Goal: Information Seeking & Learning: Learn about a topic

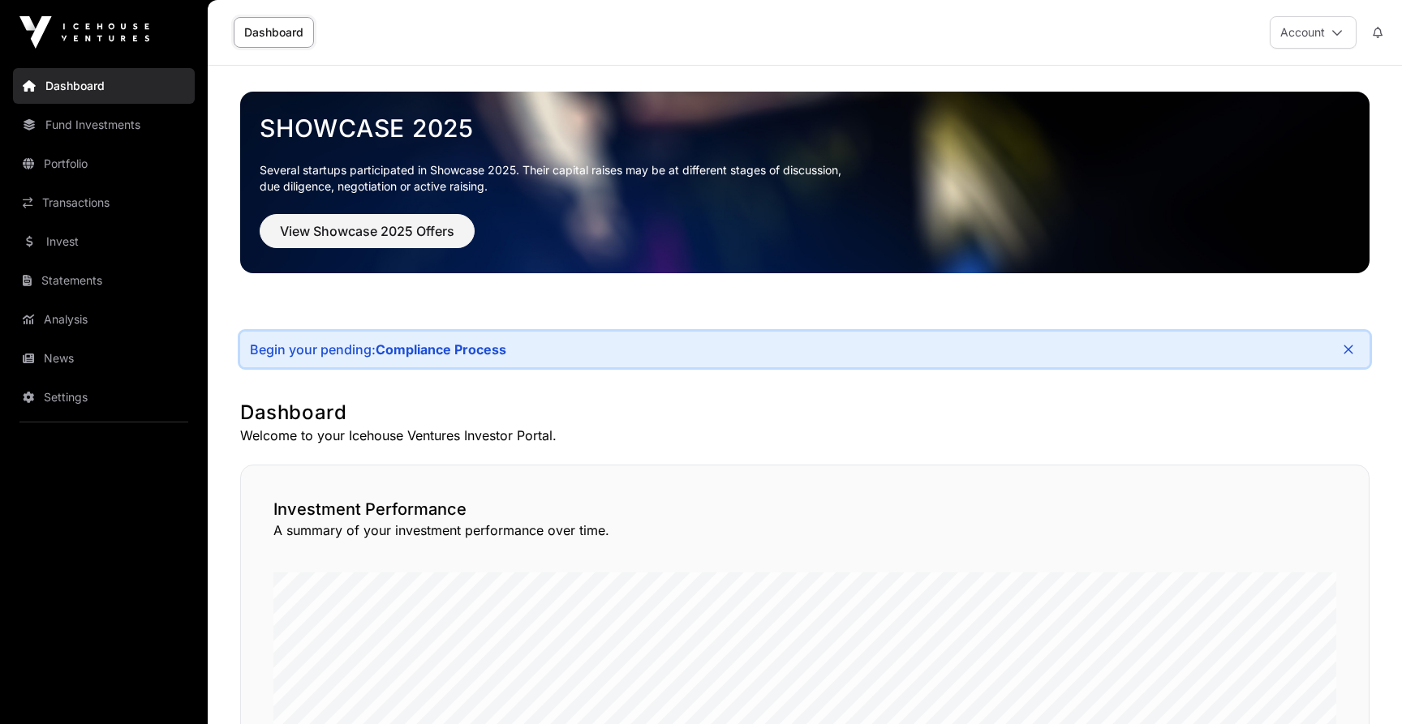
scroll to position [40, 0]
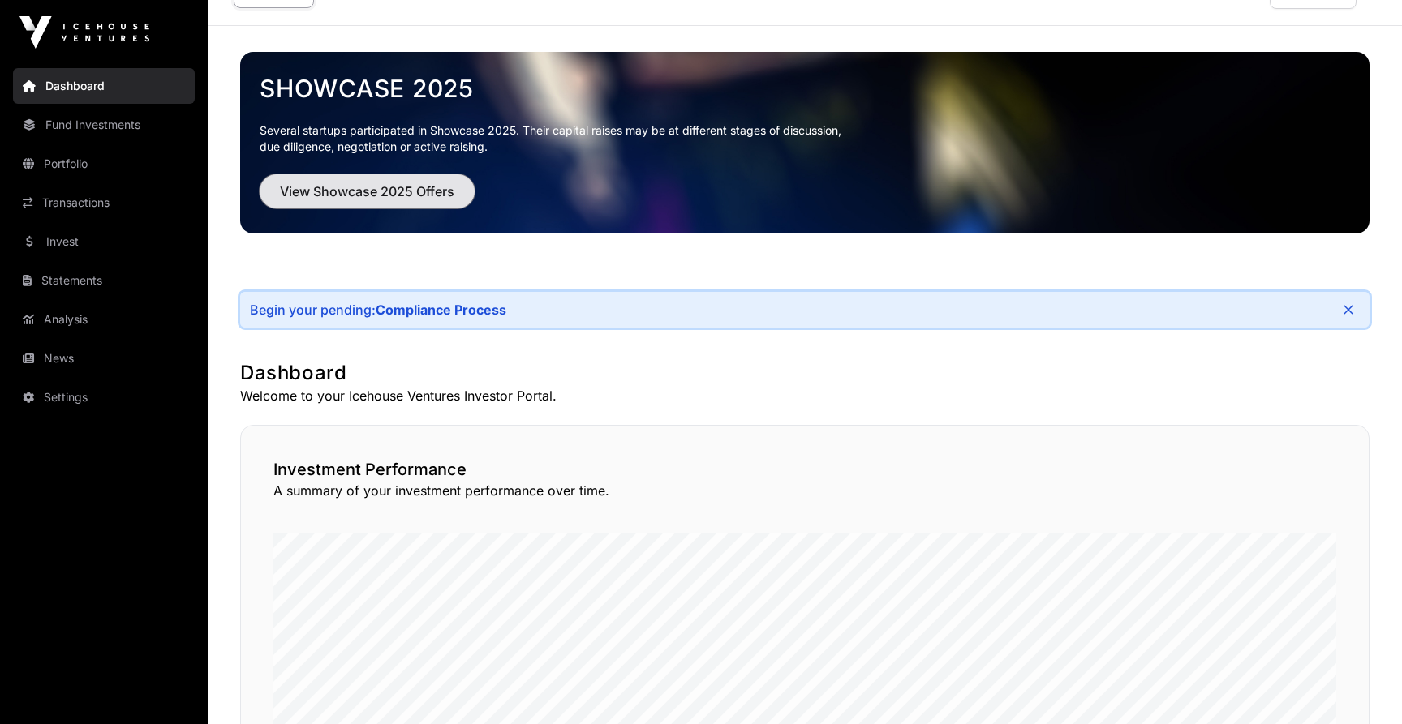
click at [392, 188] on span "View Showcase 2025 Offers" at bounding box center [367, 191] width 174 height 19
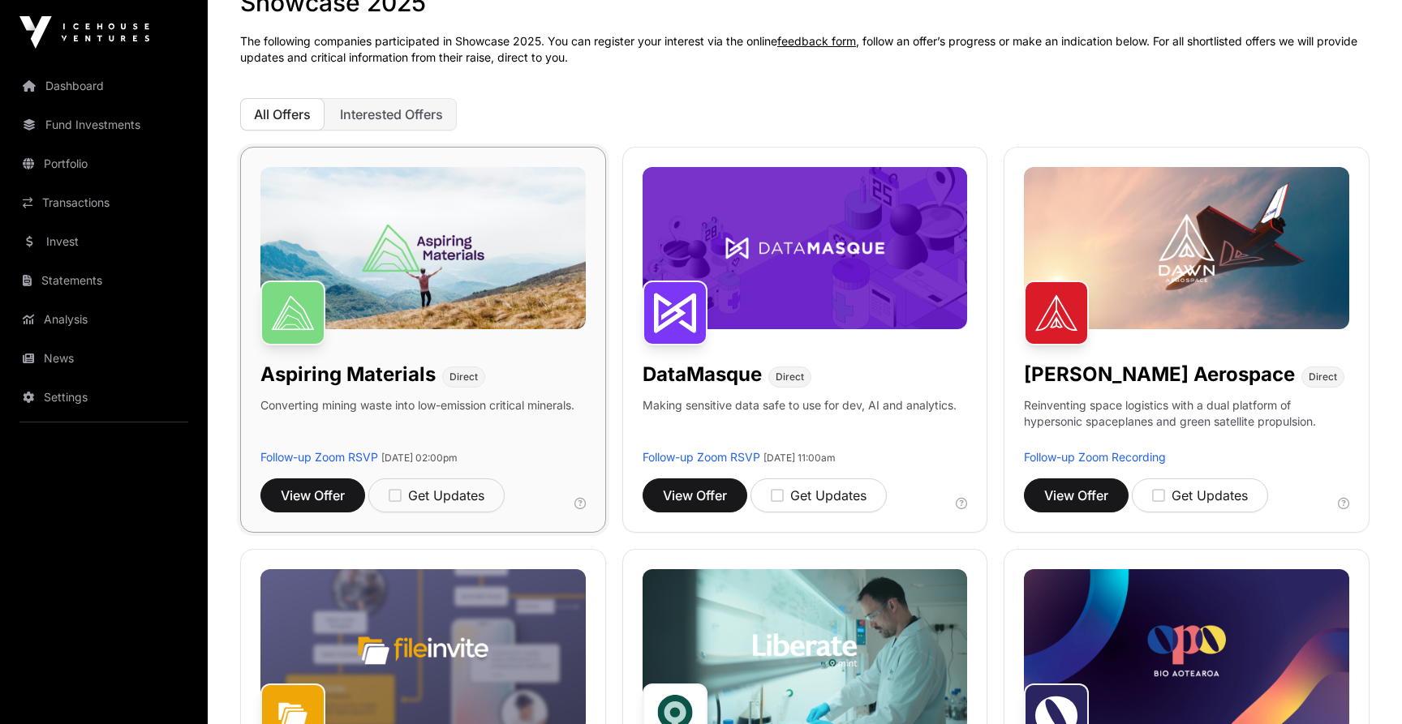
scroll to position [103, 0]
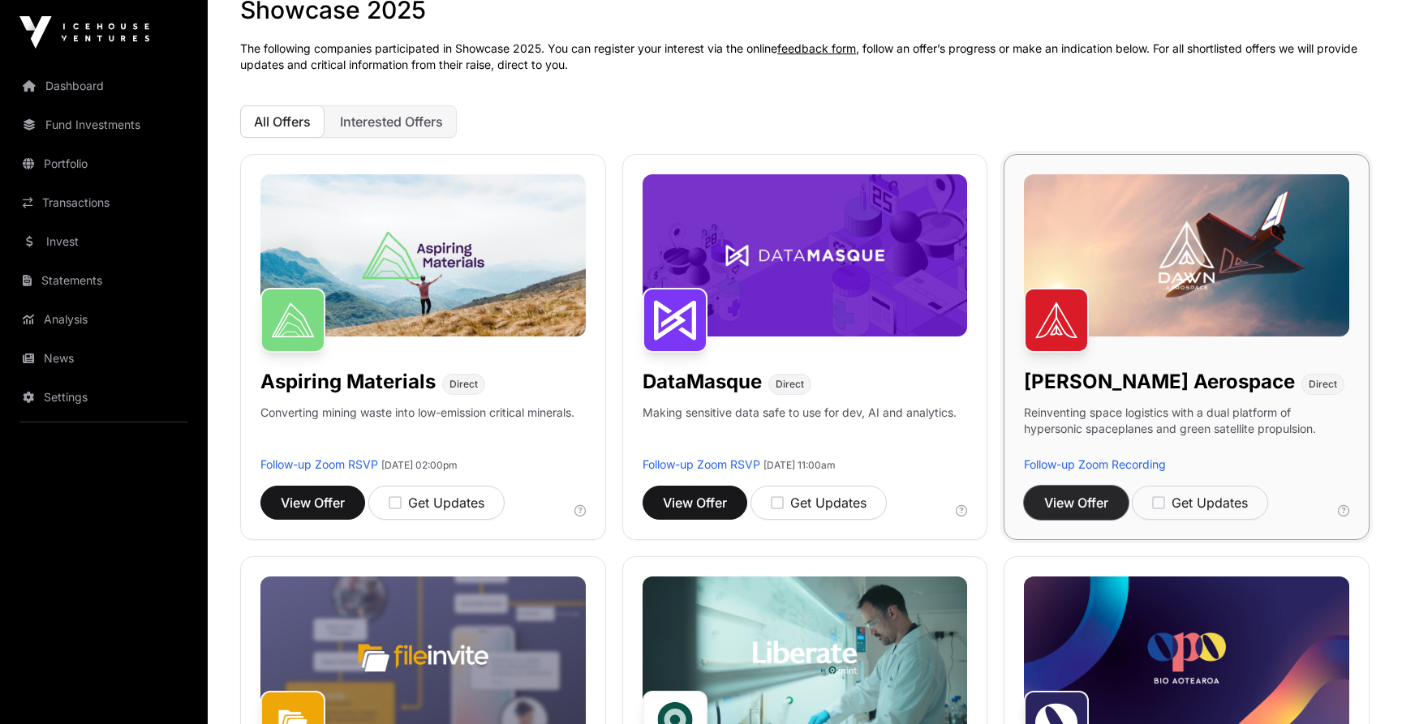
click at [1068, 503] on span "View Offer" at bounding box center [1076, 502] width 64 height 19
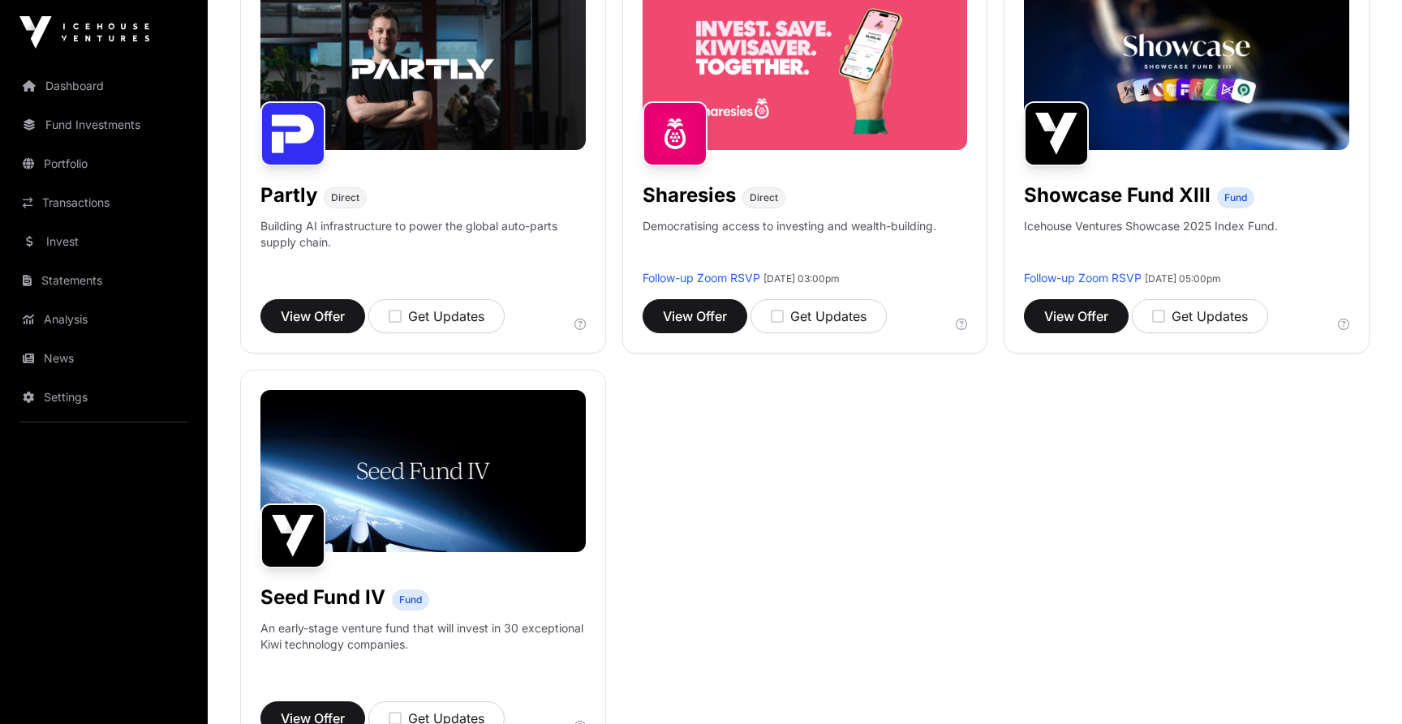
scroll to position [1080, 0]
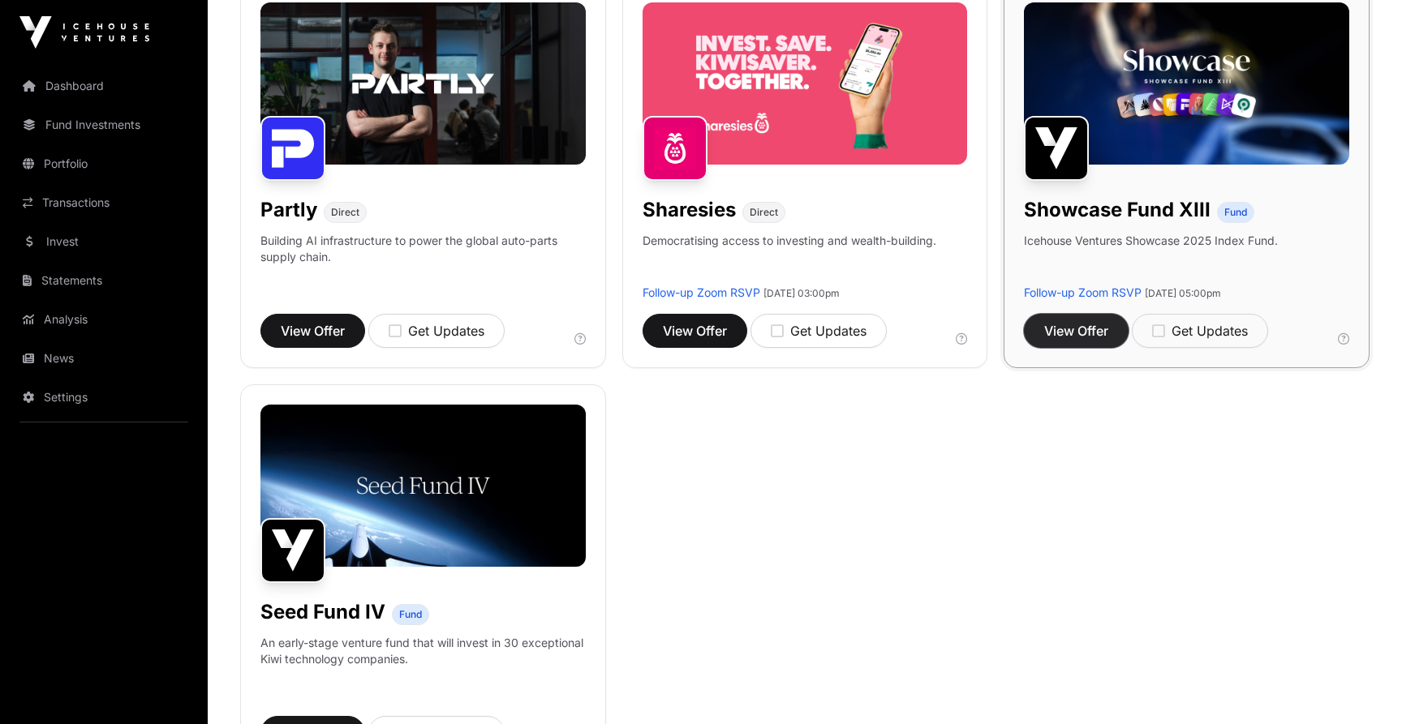
click at [1081, 336] on span "View Offer" at bounding box center [1076, 330] width 64 height 19
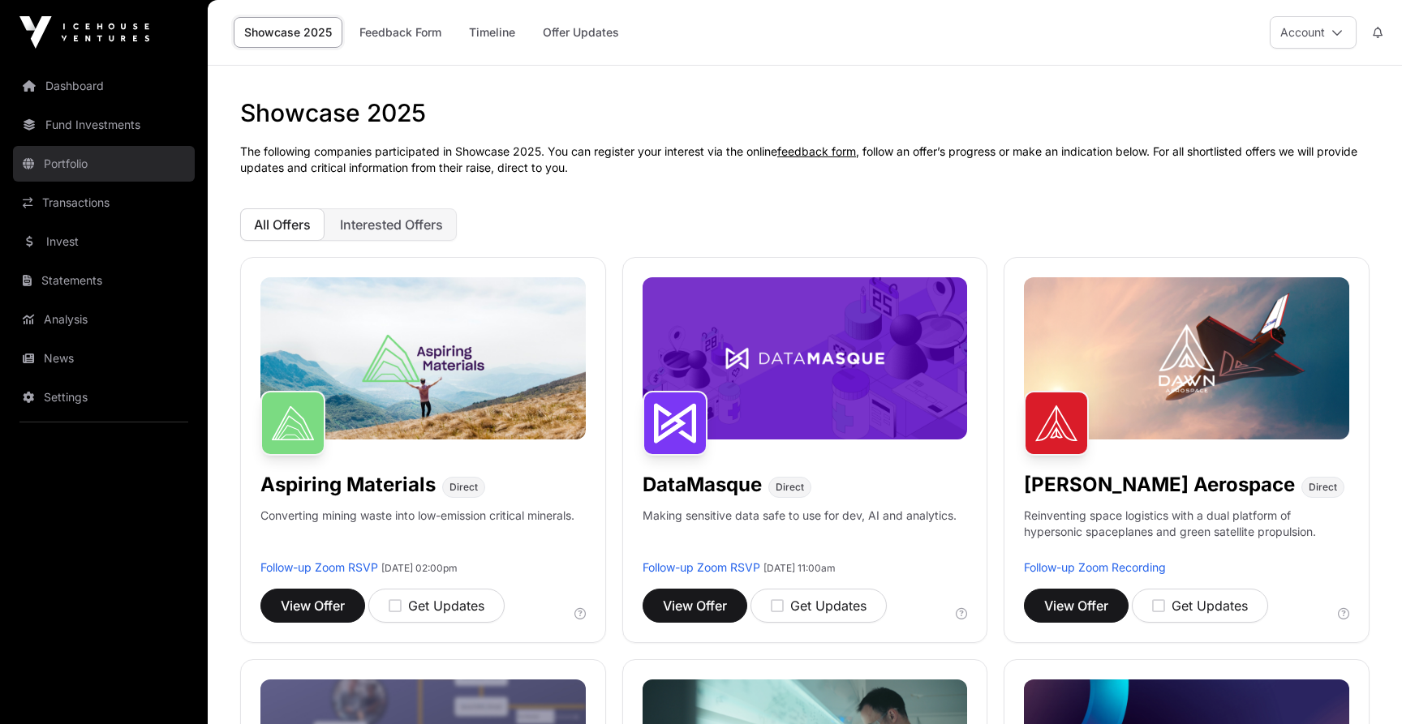
click at [137, 177] on link "Portfolio" at bounding box center [104, 164] width 182 height 36
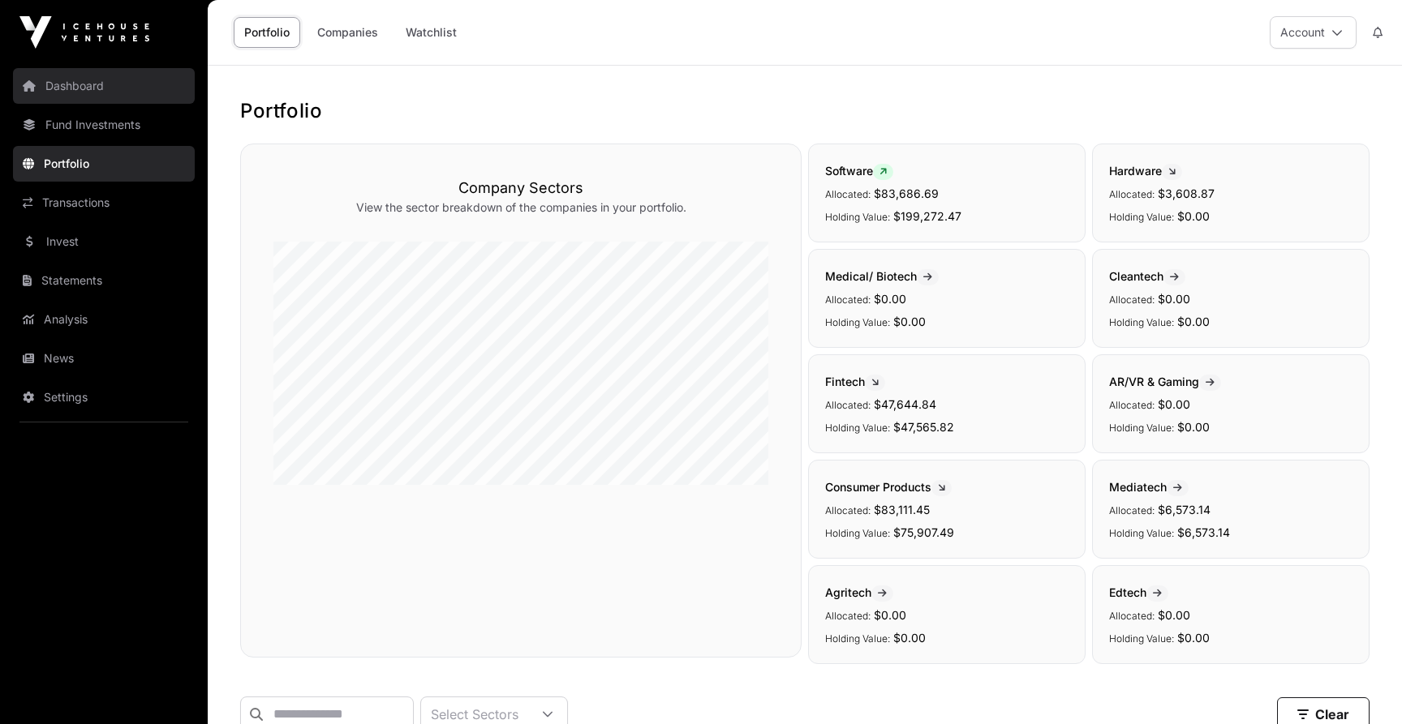
click at [108, 84] on link "Dashboard" at bounding box center [104, 86] width 182 height 36
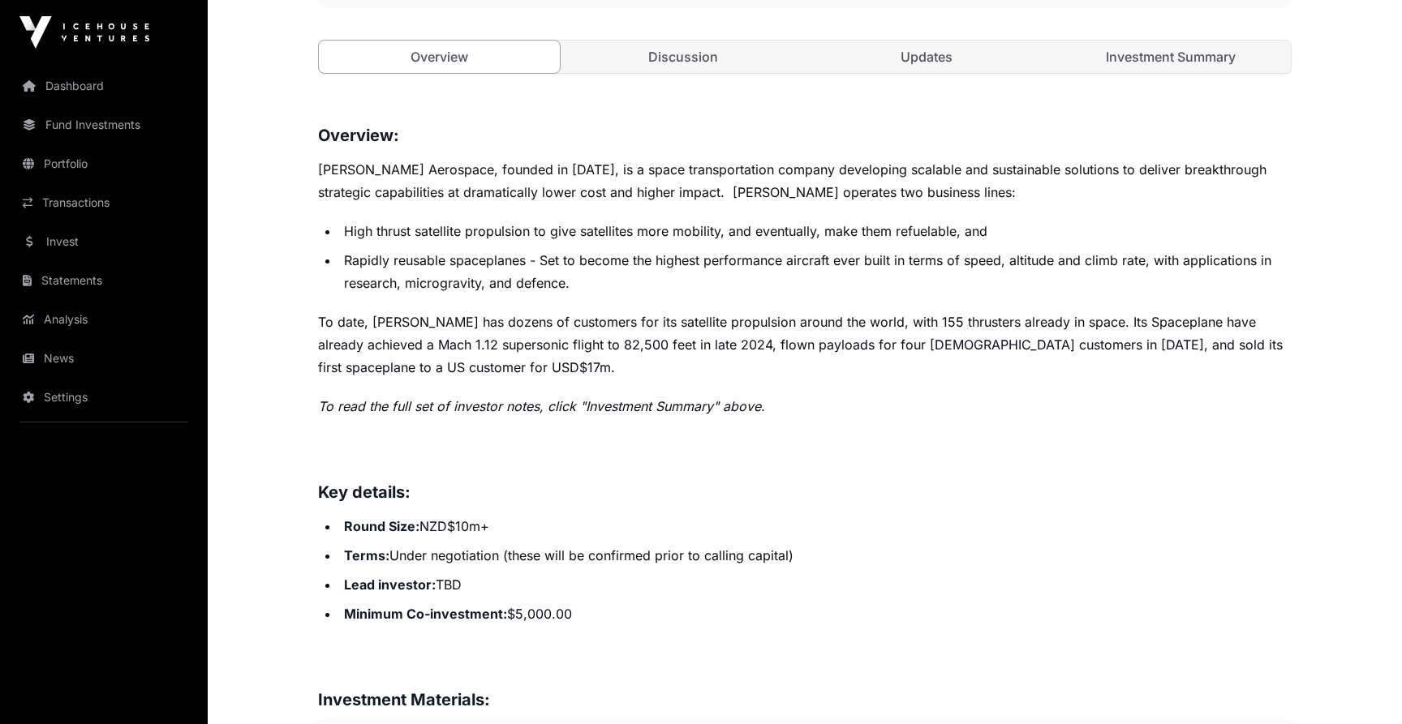
scroll to position [627, 0]
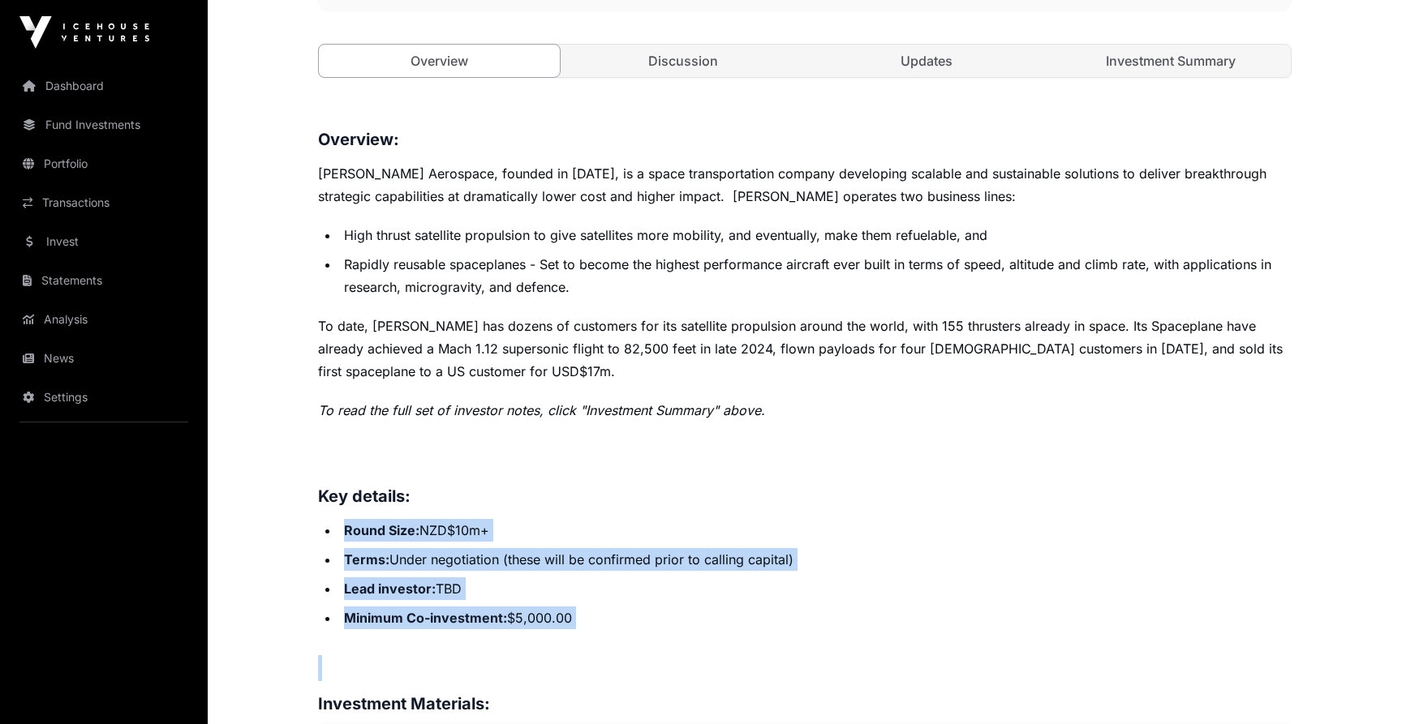
drag, startPoint x: 886, startPoint y: 509, endPoint x: 890, endPoint y: 644, distance: 135.5
drag, startPoint x: 890, startPoint y: 642, endPoint x: 892, endPoint y: 492, distance: 150.9
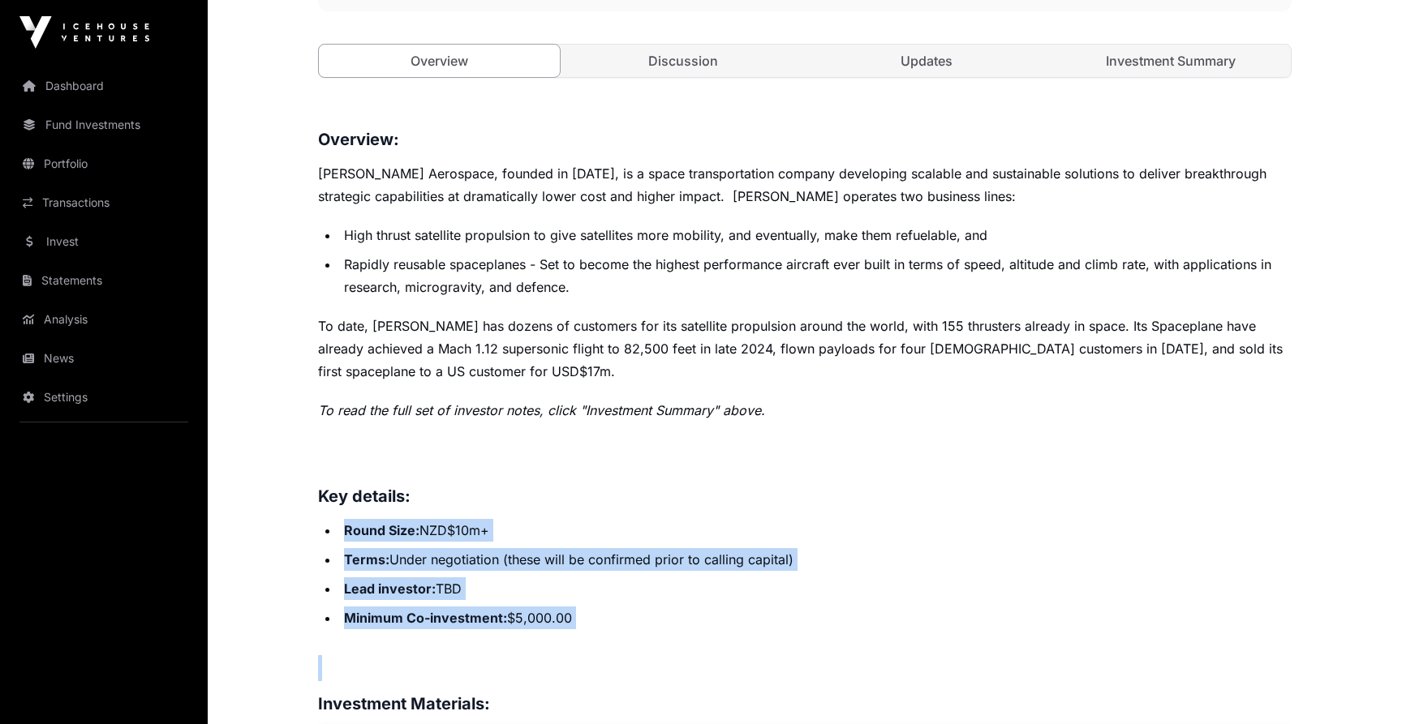
click at [892, 492] on h3 "Key details:" at bounding box center [804, 496] width 973 height 26
drag, startPoint x: 892, startPoint y: 492, endPoint x: 892, endPoint y: 634, distance: 142.8
drag, startPoint x: 892, startPoint y: 634, endPoint x: 893, endPoint y: 499, distance: 135.5
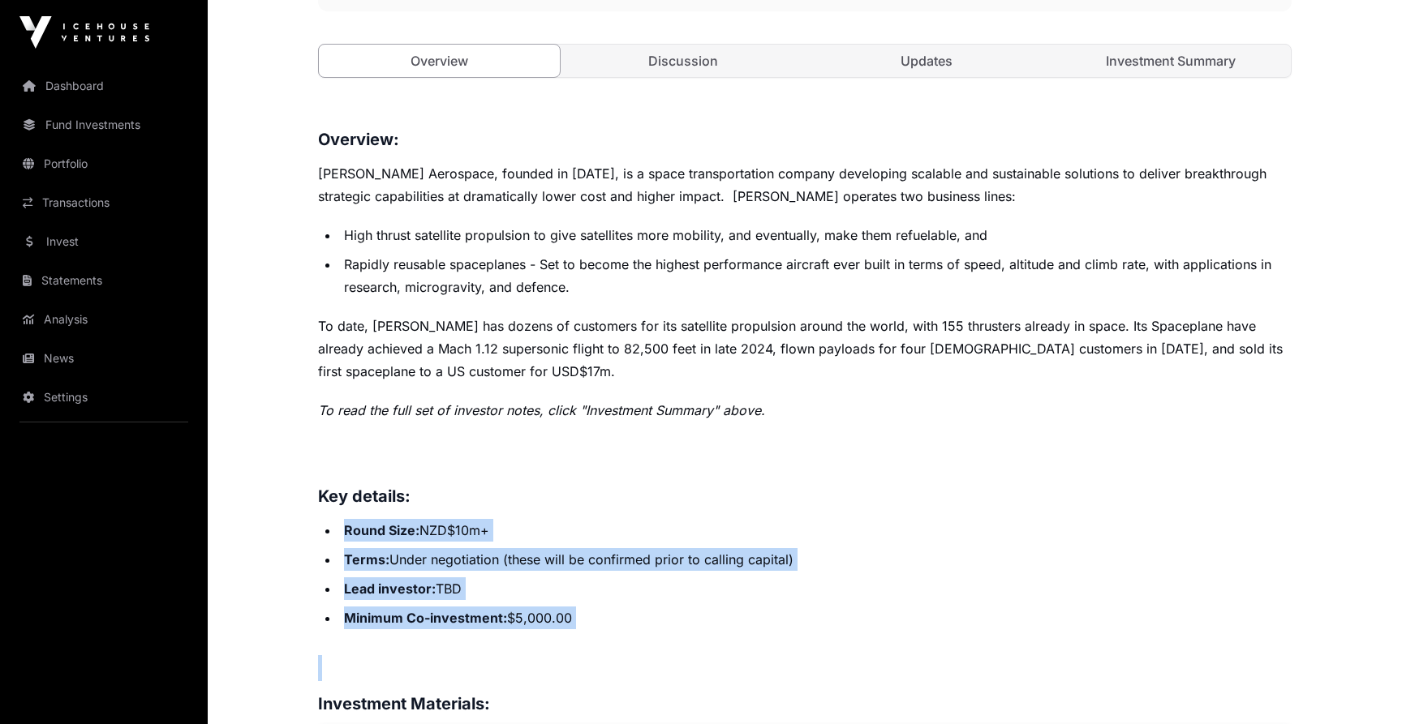
click at [893, 499] on h3 "Key details:" at bounding box center [804, 496] width 973 height 26
drag, startPoint x: 893, startPoint y: 499, endPoint x: 893, endPoint y: 616, distance: 116.8
click at [893, 616] on li "Minimum Co-investment: $5,000.00" at bounding box center [815, 618] width 952 height 23
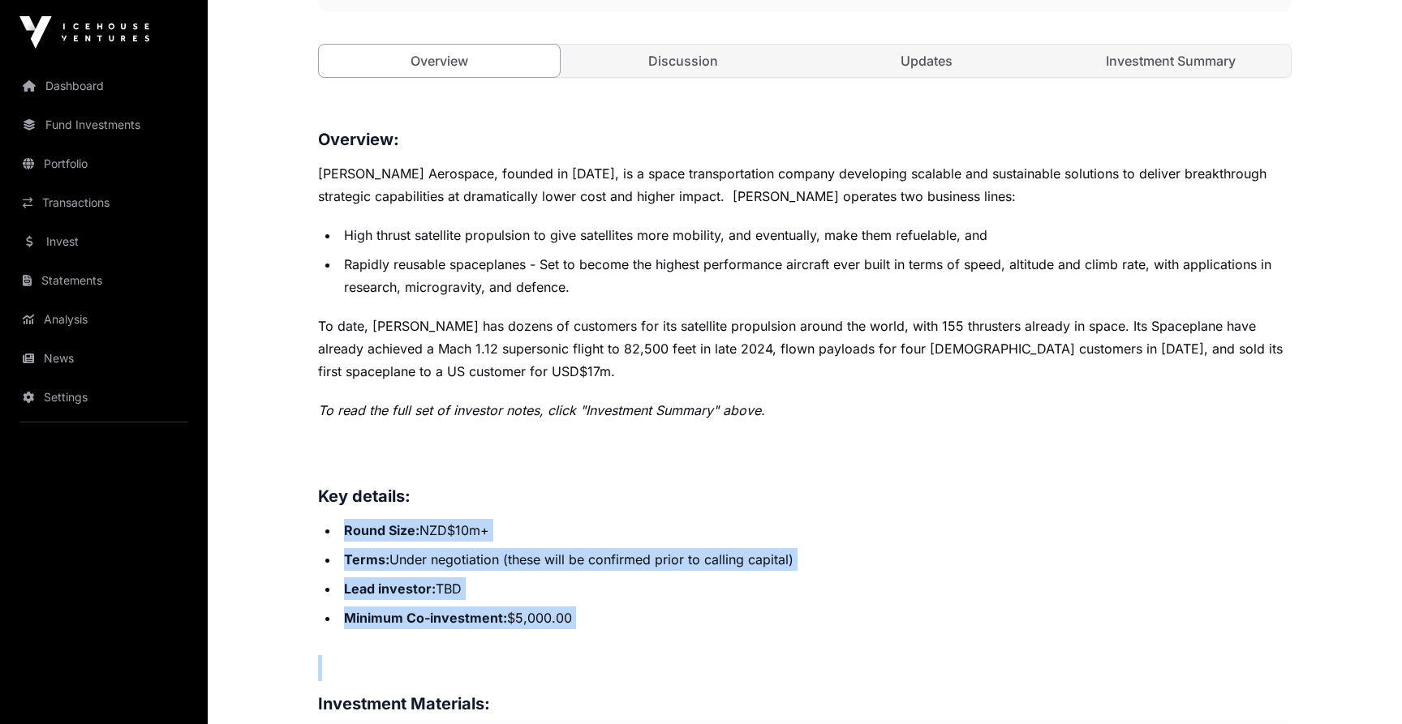
drag, startPoint x: 893, startPoint y: 616, endPoint x: 895, endPoint y: 497, distance: 118.4
click at [895, 497] on h3 "Key details:" at bounding box center [804, 496] width 973 height 26
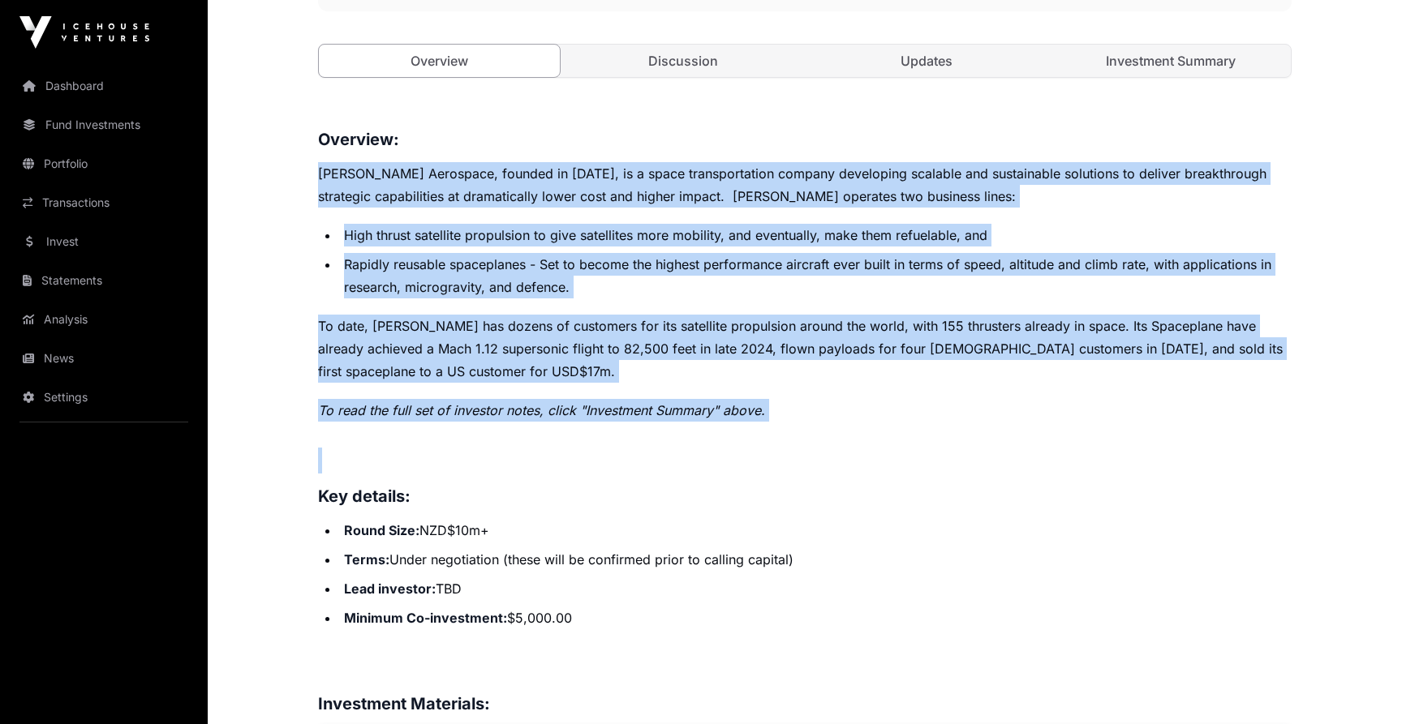
drag, startPoint x: 842, startPoint y: 149, endPoint x: 856, endPoint y: 449, distance: 299.6
click at [856, 449] on h3 at bounding box center [804, 461] width 973 height 26
drag, startPoint x: 856, startPoint y: 449, endPoint x: 888, endPoint y: 148, distance: 302.7
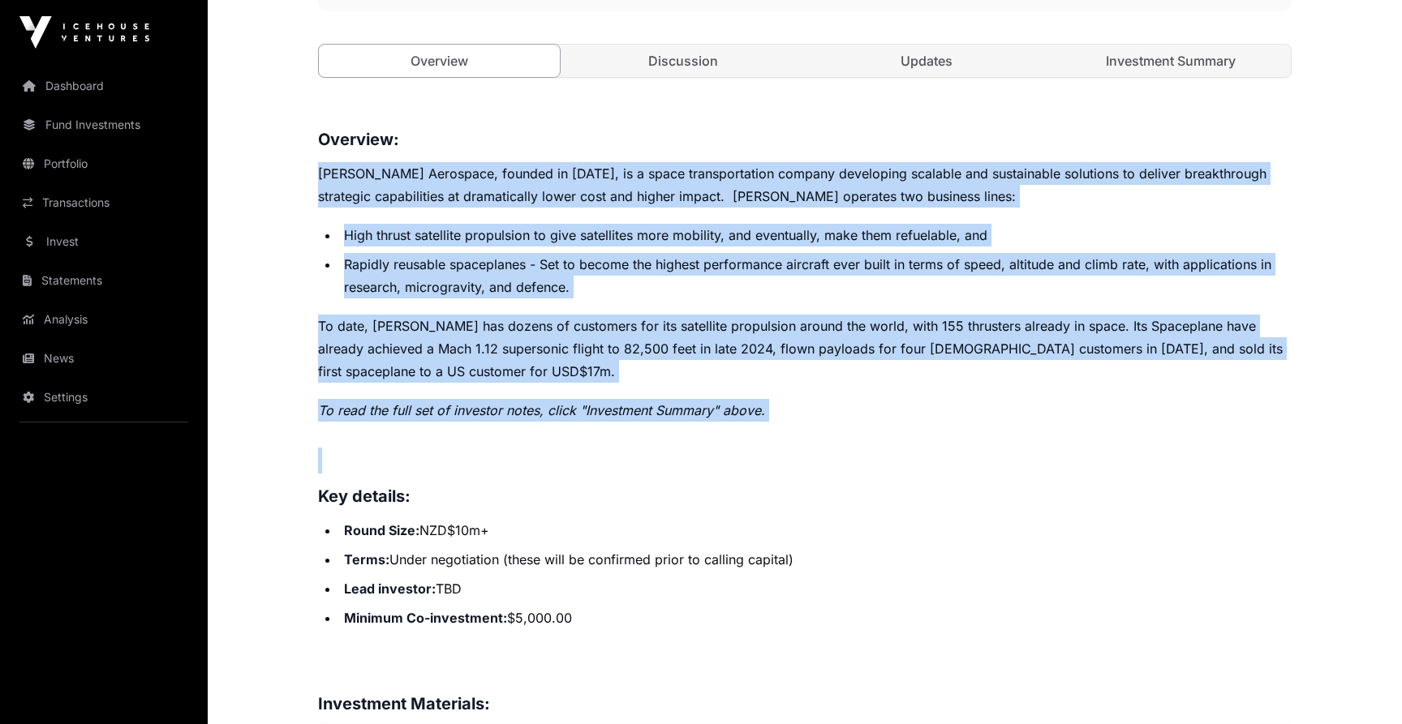
click at [888, 148] on h3 "Overview:" at bounding box center [804, 140] width 973 height 26
drag, startPoint x: 888, startPoint y: 148, endPoint x: 871, endPoint y: 423, distance: 276.3
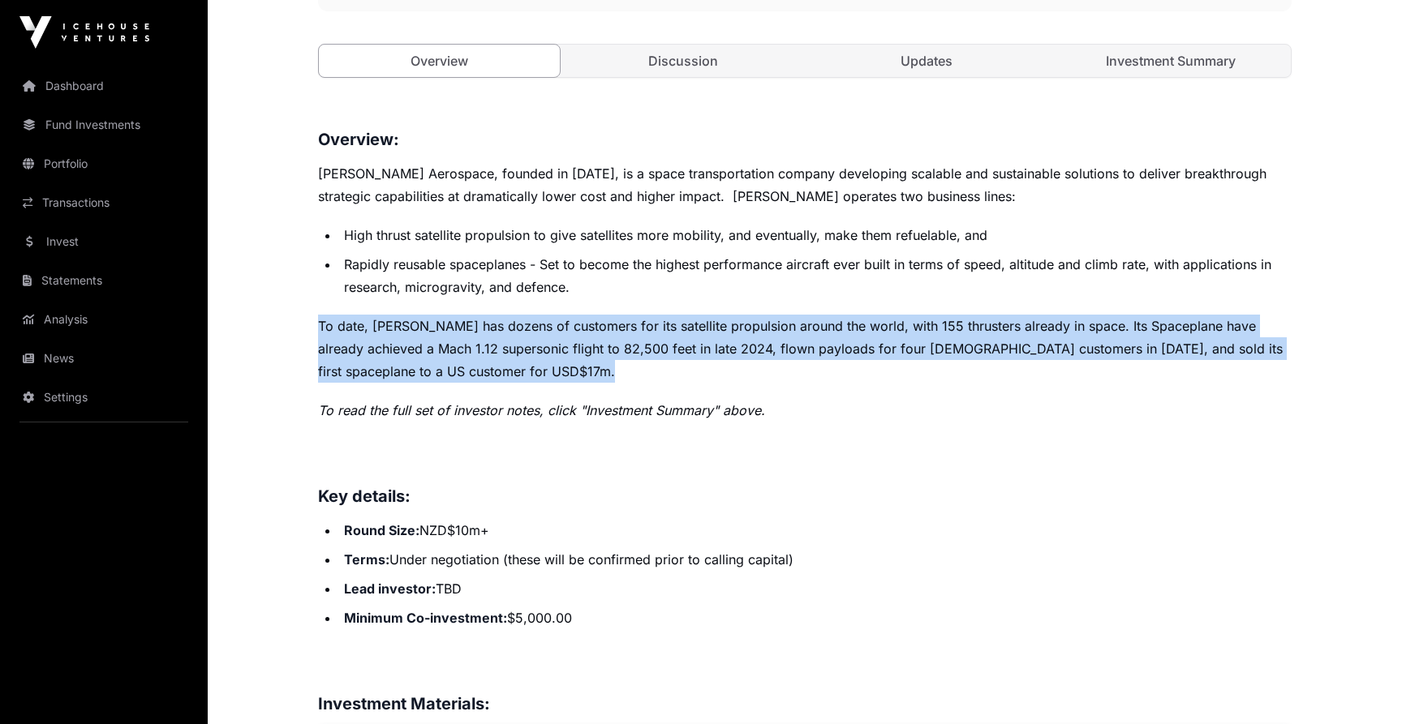
drag, startPoint x: 899, startPoint y: 397, endPoint x: 920, endPoint y: 306, distance: 94.0
drag, startPoint x: 920, startPoint y: 306, endPoint x: 918, endPoint y: 380, distance: 74.6
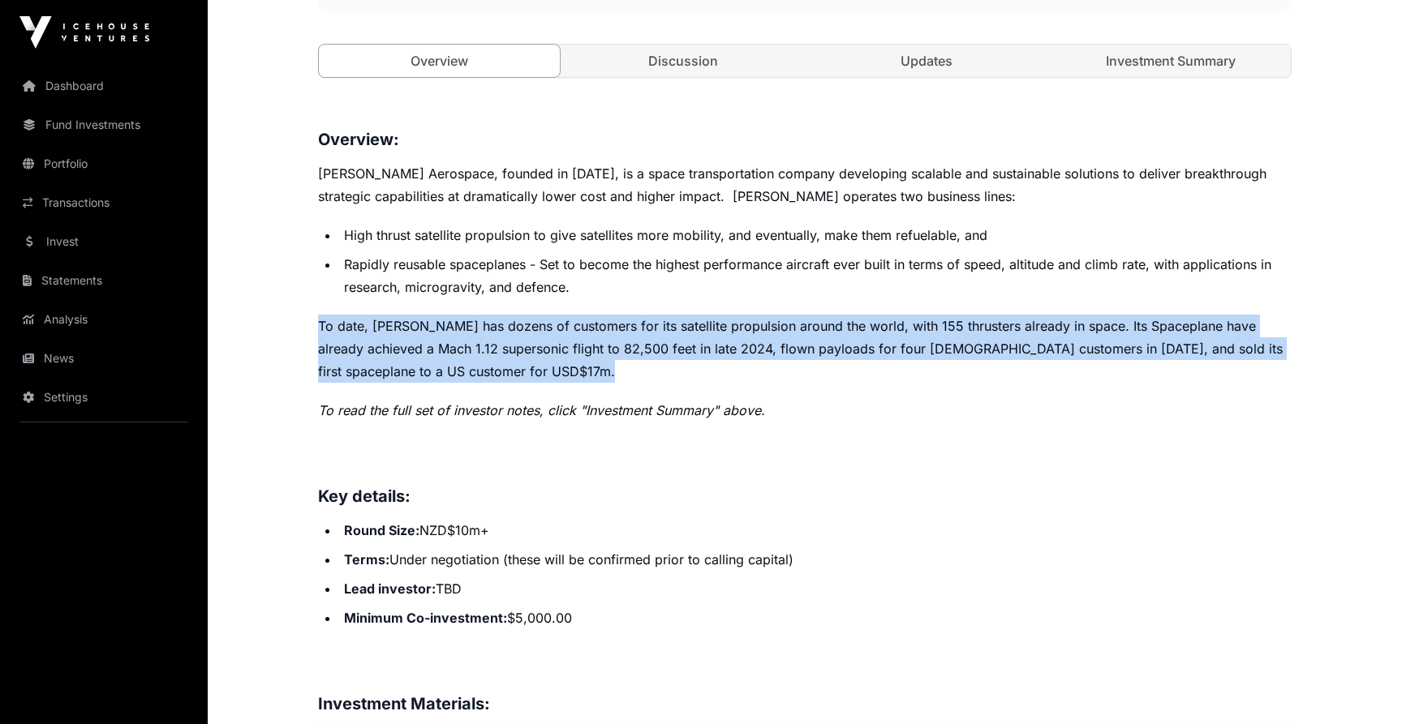
click at [918, 380] on p "To date, Dawn has dozens of customers for its satellite propulsion around the w…" at bounding box center [804, 349] width 973 height 68
drag, startPoint x: 918, startPoint y: 380, endPoint x: 918, endPoint y: 307, distance: 73.8
drag, startPoint x: 918, startPoint y: 307, endPoint x: 922, endPoint y: 384, distance: 78.0
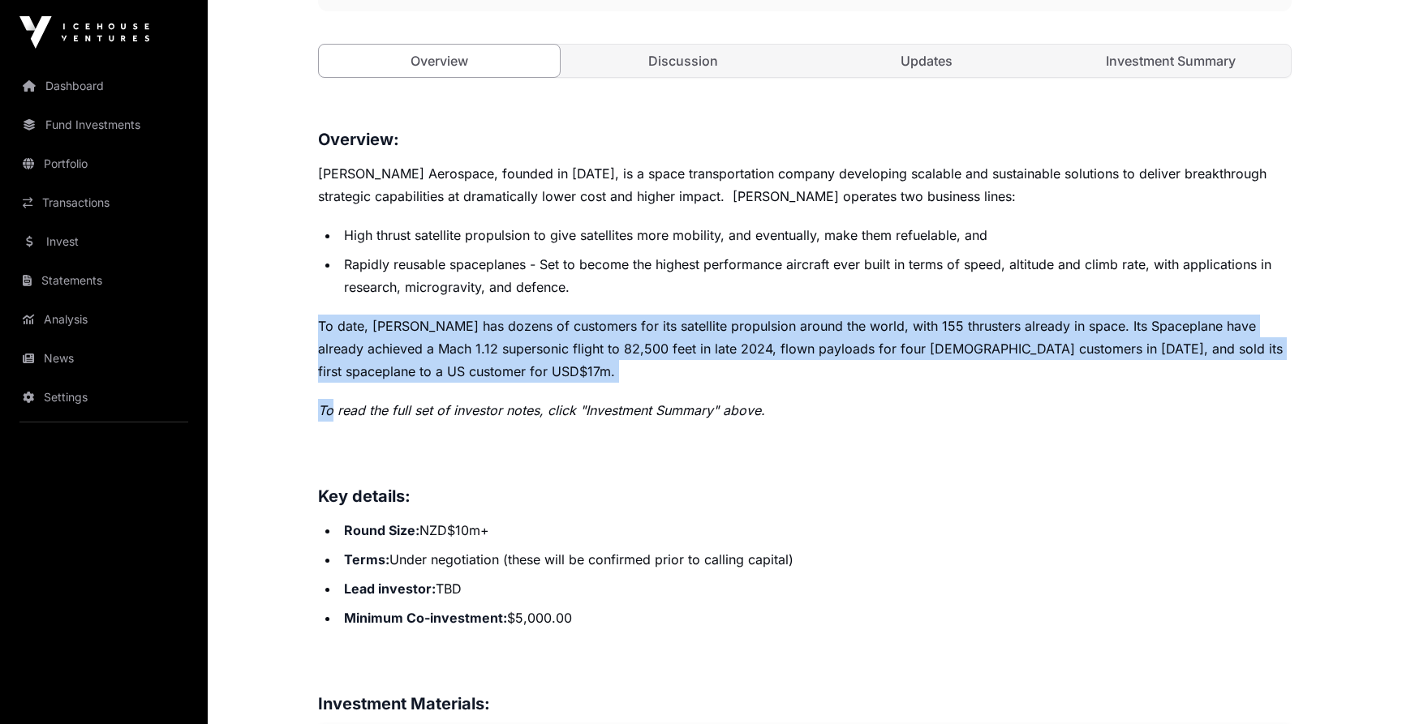
drag, startPoint x: 922, startPoint y: 384, endPoint x: 925, endPoint y: 303, distance: 82.0
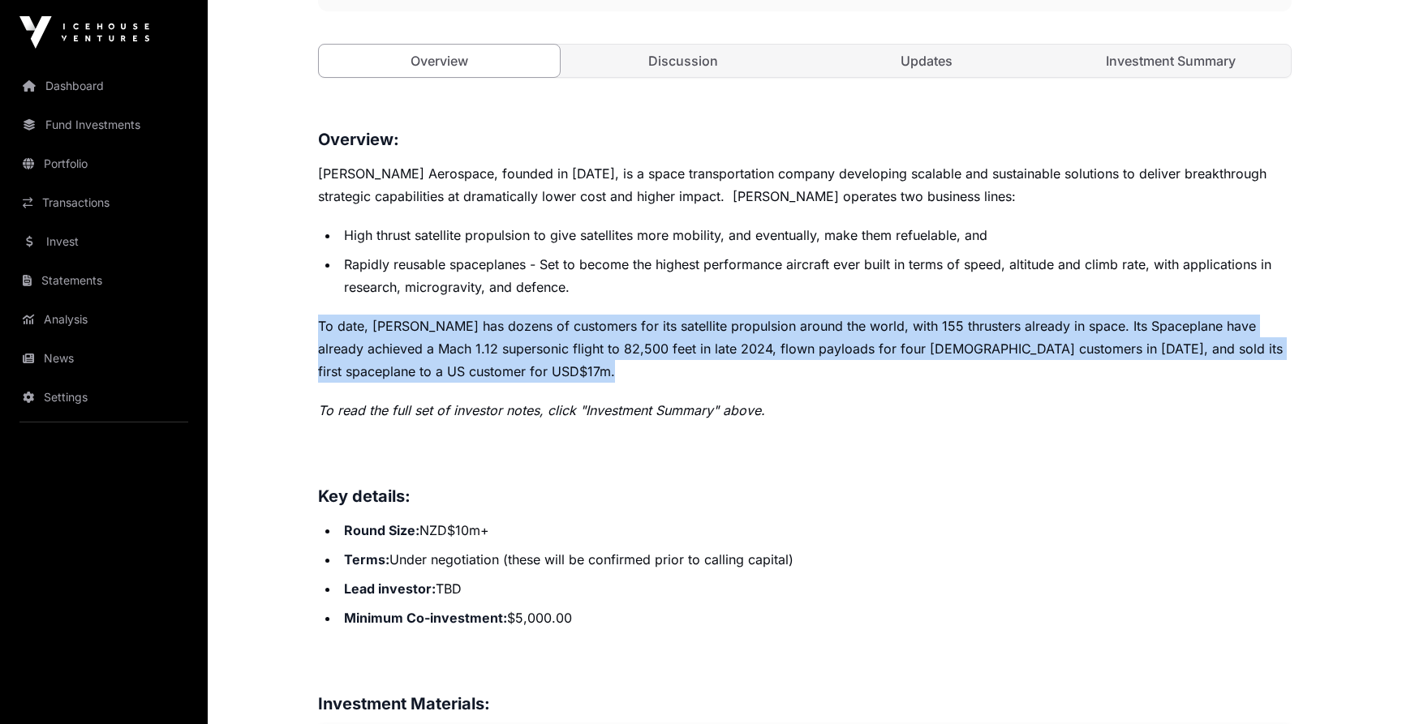
drag, startPoint x: 925, startPoint y: 303, endPoint x: 925, endPoint y: 372, distance: 69.8
click at [925, 372] on p "To date, Dawn has dozens of customers for its satellite propulsion around the w…" at bounding box center [804, 349] width 973 height 68
drag, startPoint x: 925, startPoint y: 372, endPoint x: 925, endPoint y: 313, distance: 59.2
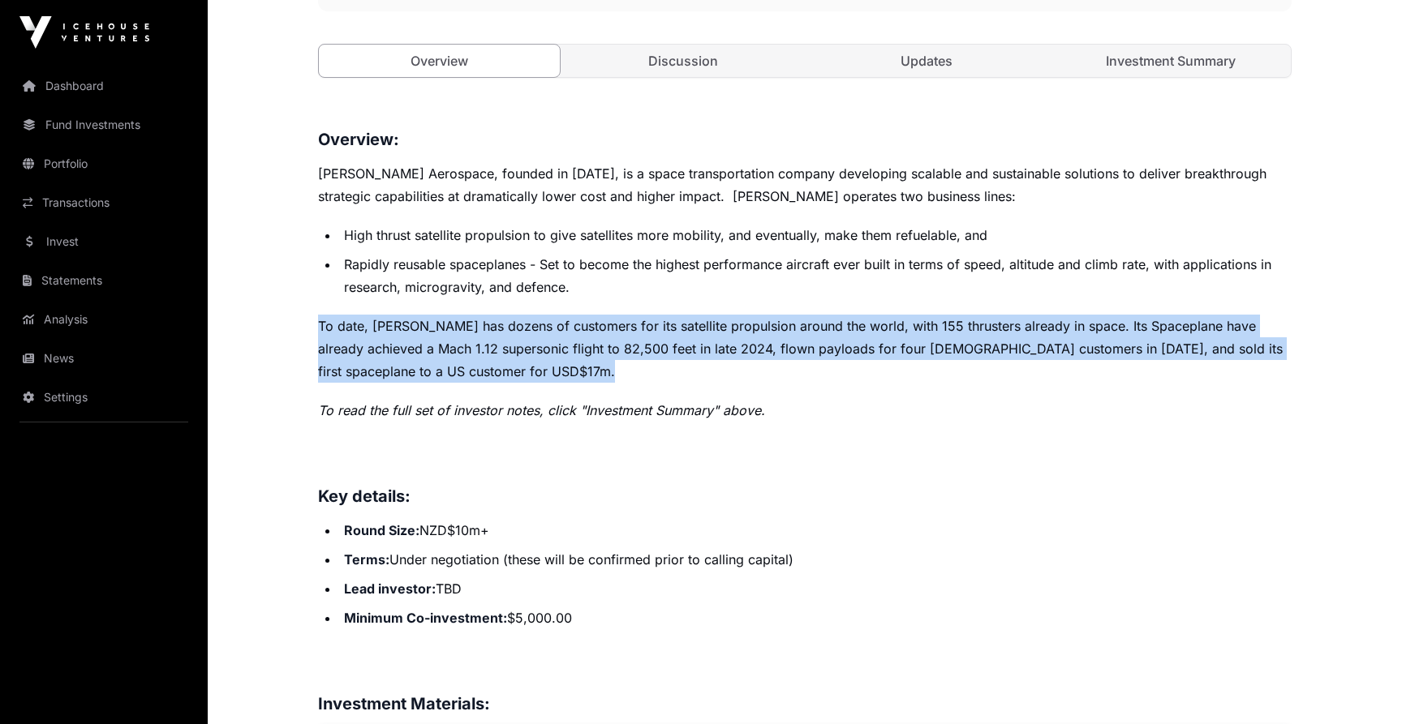
drag, startPoint x: 925, startPoint y: 313, endPoint x: 925, endPoint y: 378, distance: 64.9
click at [925, 378] on p "To date, Dawn has dozens of customers for its satellite propulsion around the w…" at bounding box center [804, 349] width 973 height 68
drag, startPoint x: 925, startPoint y: 378, endPoint x: 928, endPoint y: 297, distance: 81.2
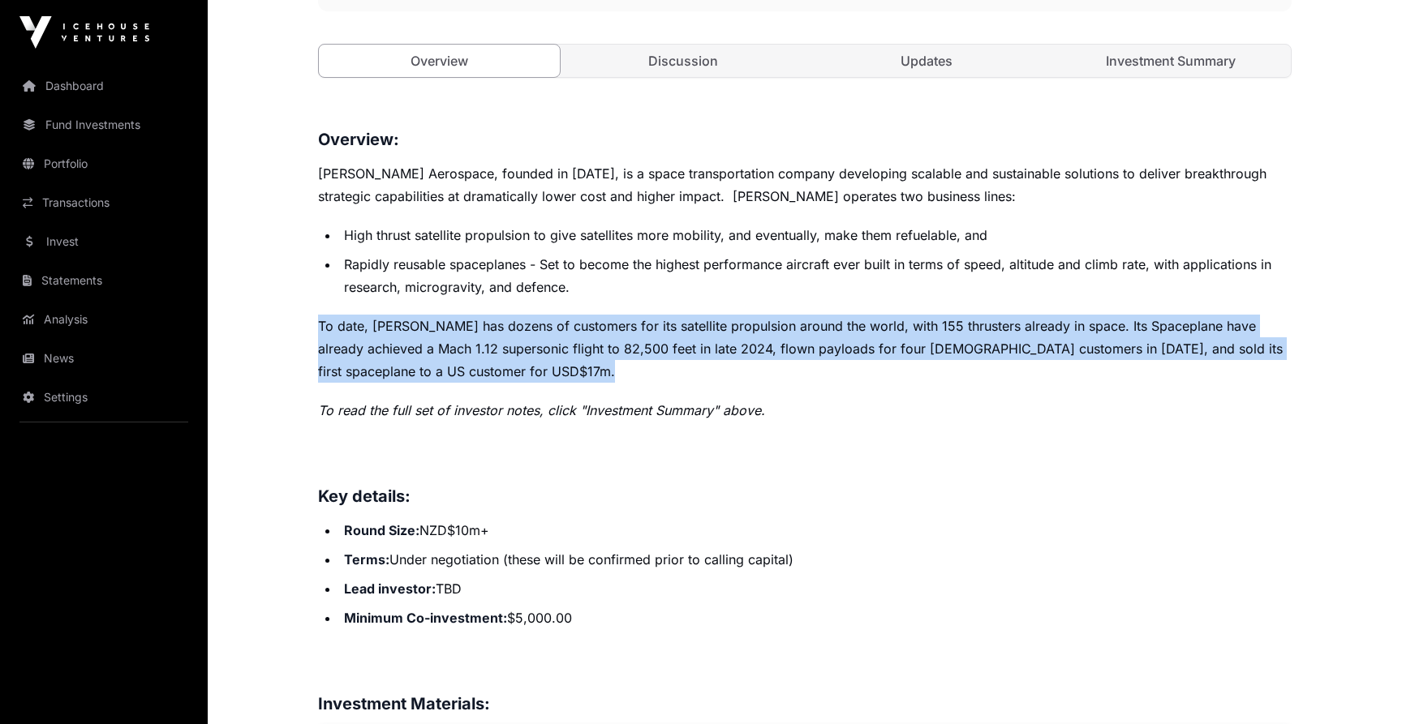
click at [928, 297] on li "Rapidly reusable spaceplanes - Set to become the highest performance aircraft e…" at bounding box center [815, 275] width 952 height 45
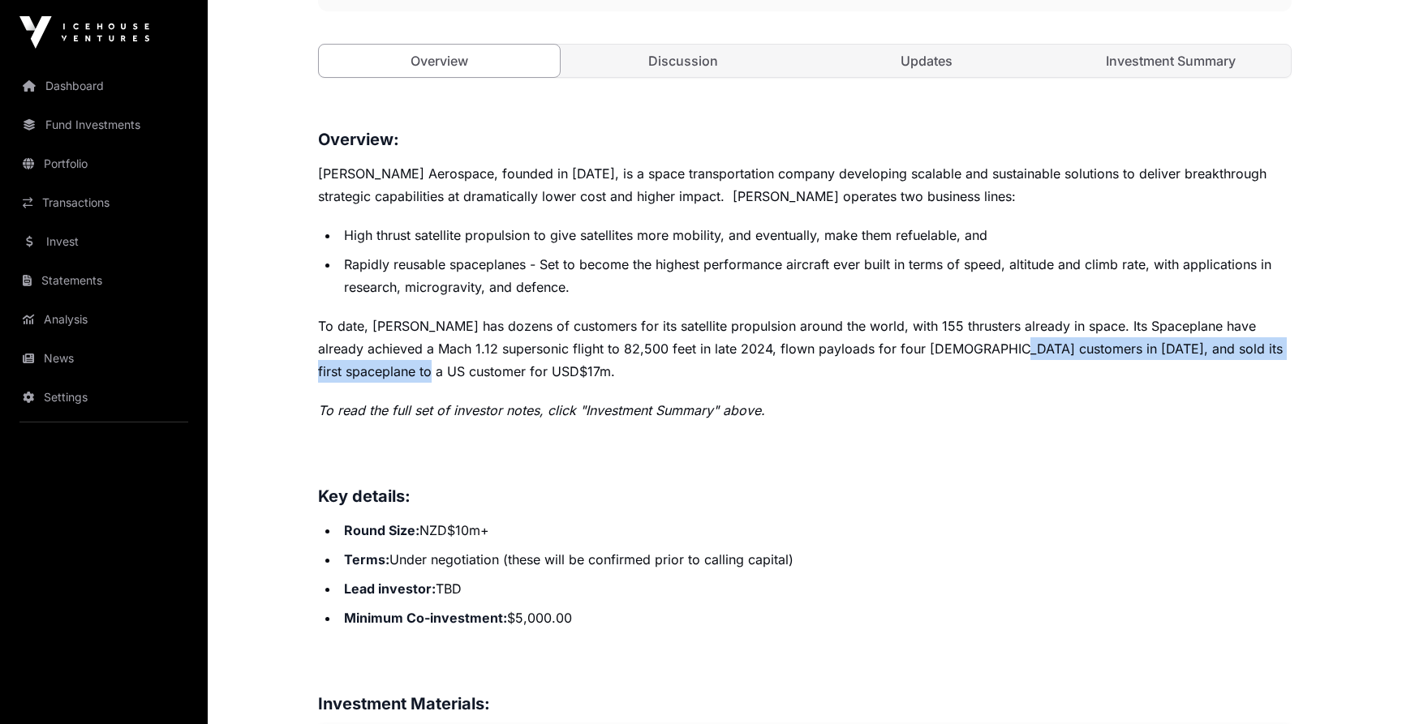
drag, startPoint x: 951, startPoint y: 351, endPoint x: 951, endPoint y: 364, distance: 13.0
click at [951, 364] on p "To date, Dawn has dozens of customers for its satellite propulsion around the w…" at bounding box center [804, 349] width 973 height 68
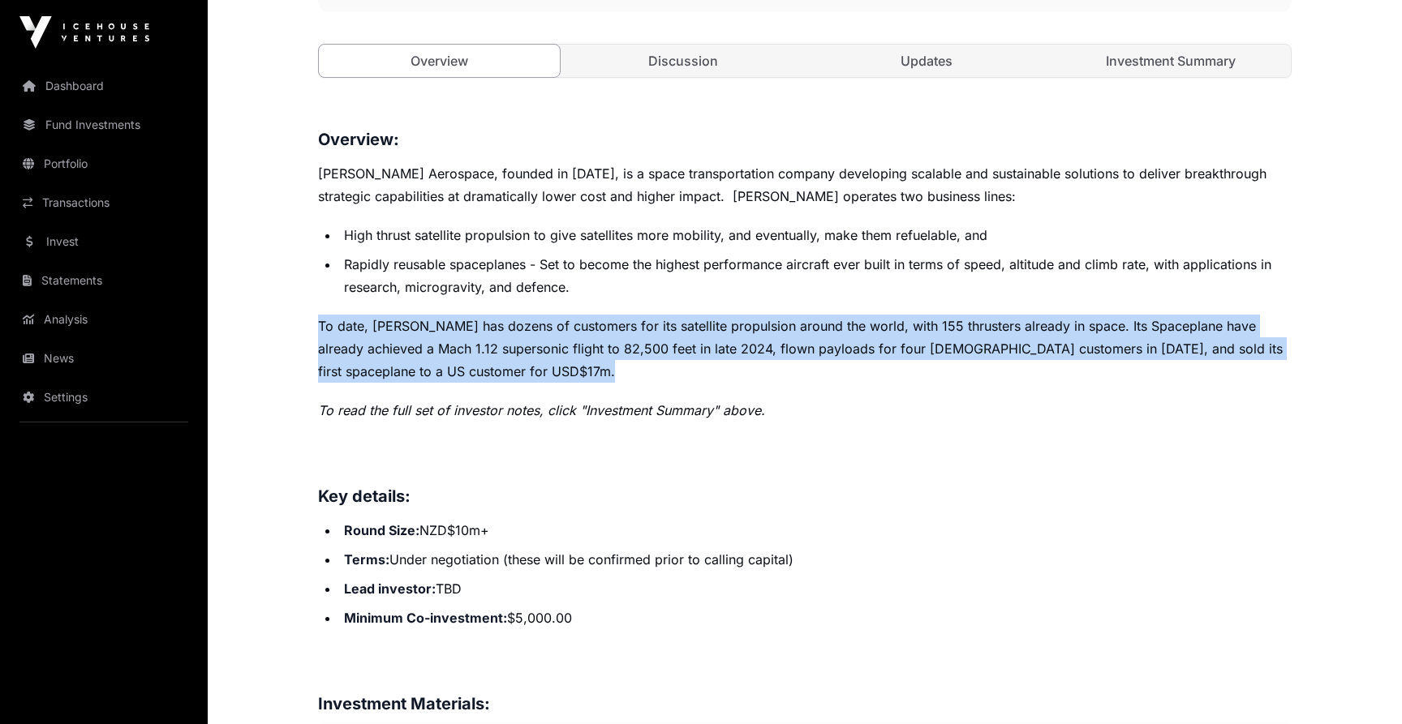
drag, startPoint x: 951, startPoint y: 364, endPoint x: 951, endPoint y: 303, distance: 61.6
drag, startPoint x: 951, startPoint y: 303, endPoint x: 951, endPoint y: 369, distance: 66.5
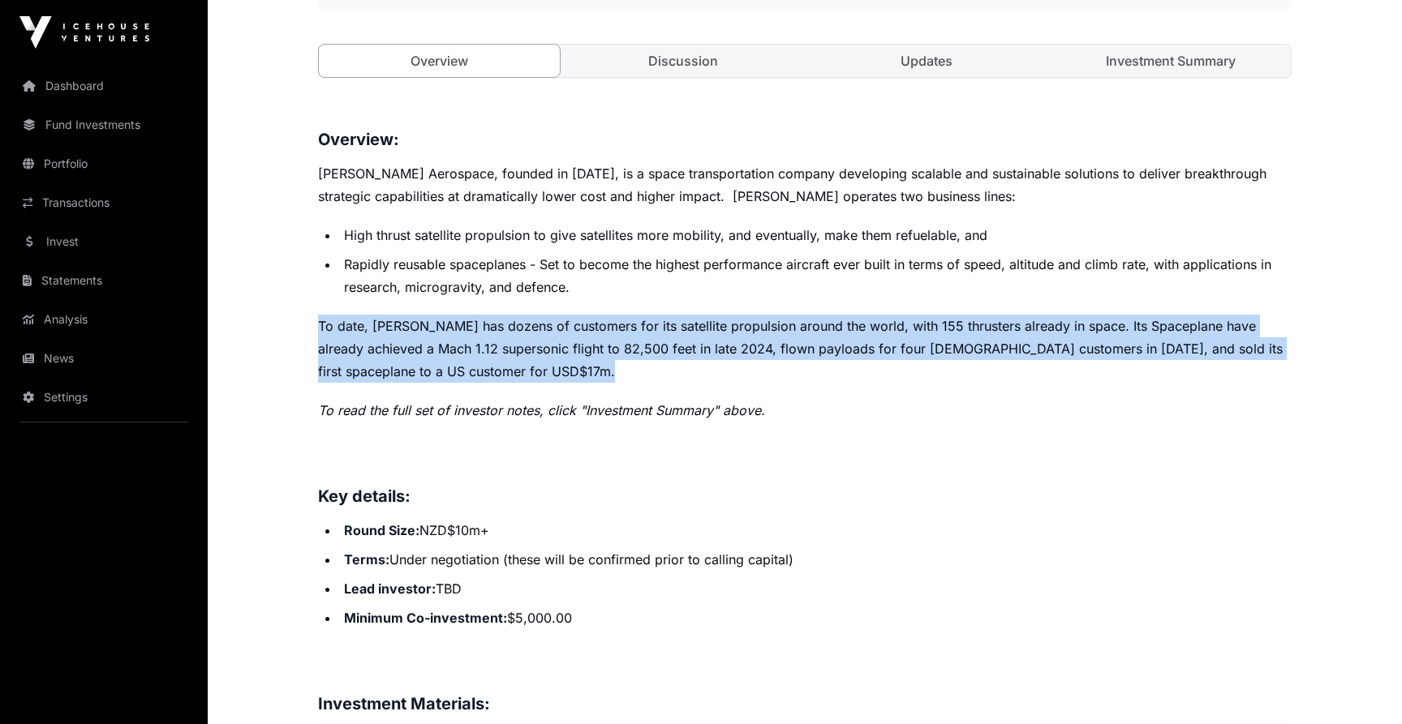
click at [951, 369] on p "To date, Dawn has dozens of customers for its satellite propulsion around the w…" at bounding box center [804, 349] width 973 height 68
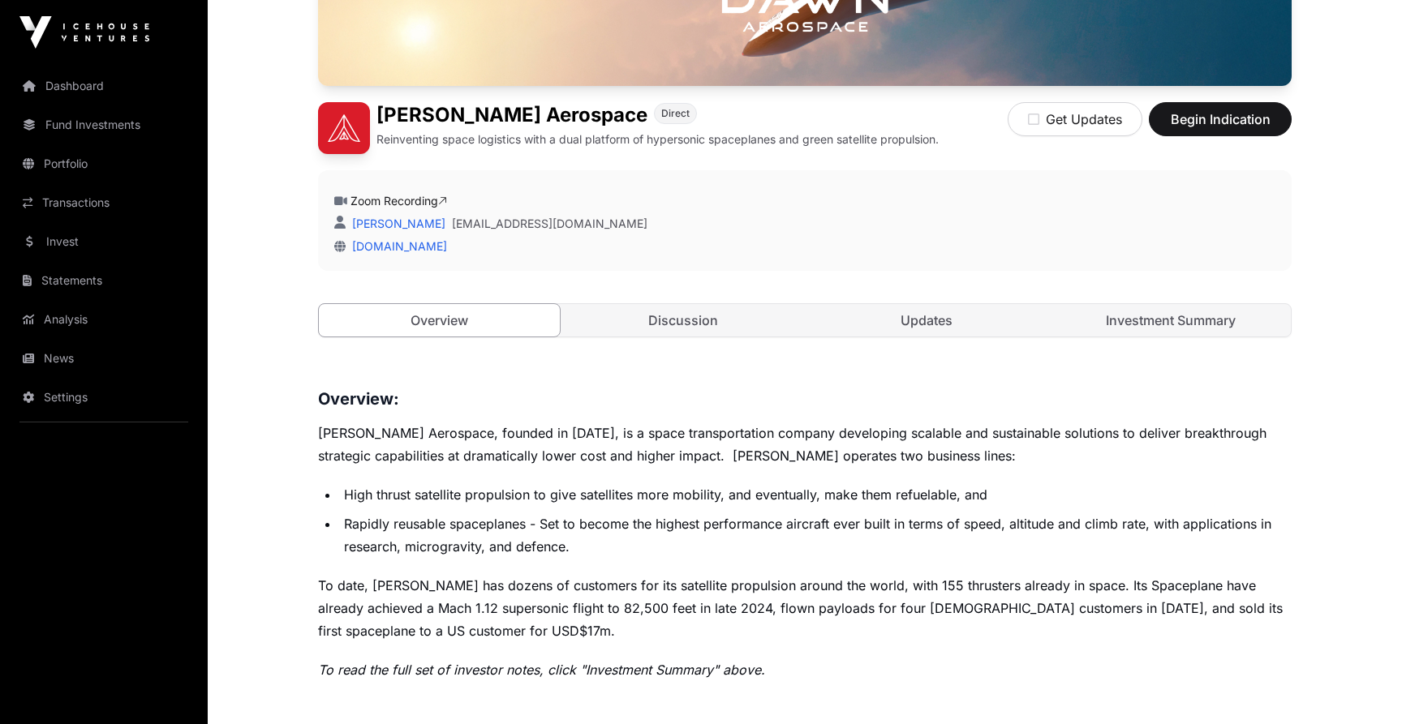
scroll to position [320, 0]
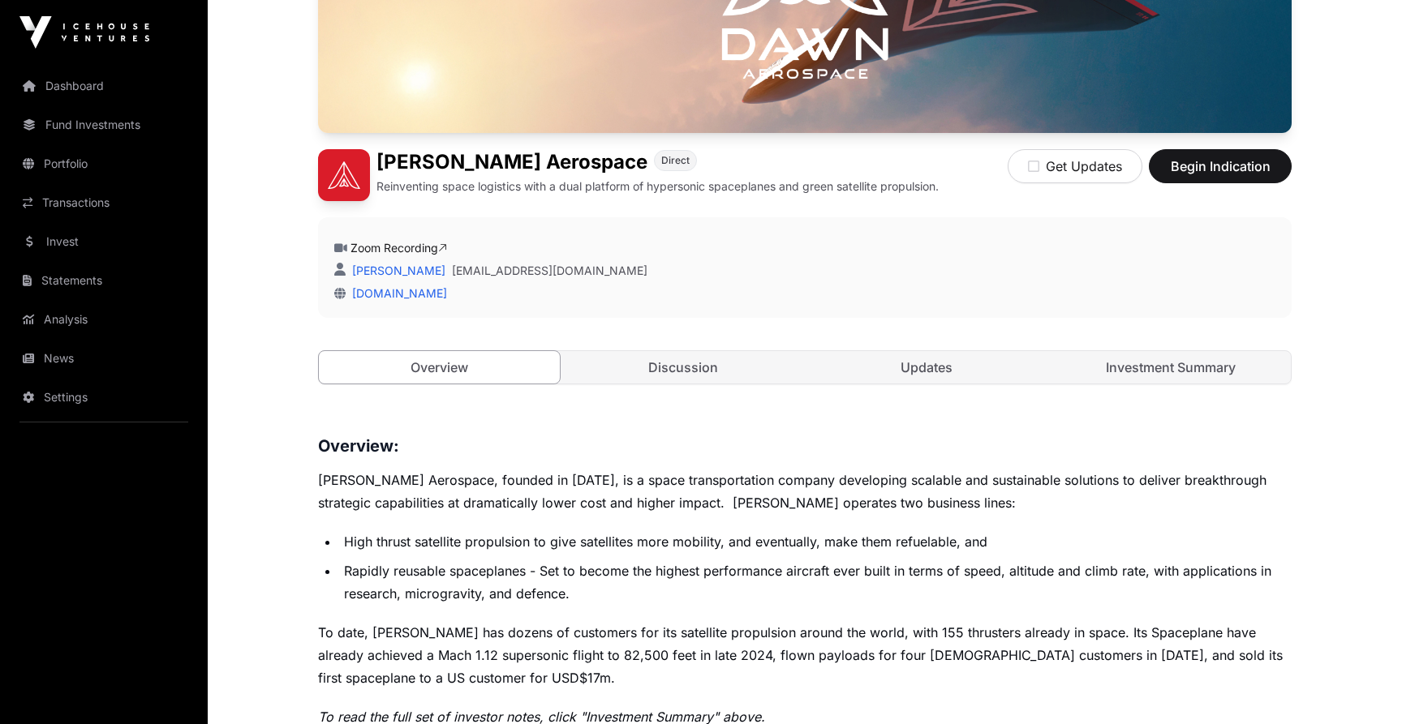
click at [1220, 389] on div "Open Dawn Aerospace Direct Reinventing space logistics with a dual platform of …" at bounding box center [804, 119] width 973 height 595
click at [1209, 367] on link "Investment Summary" at bounding box center [1170, 367] width 241 height 32
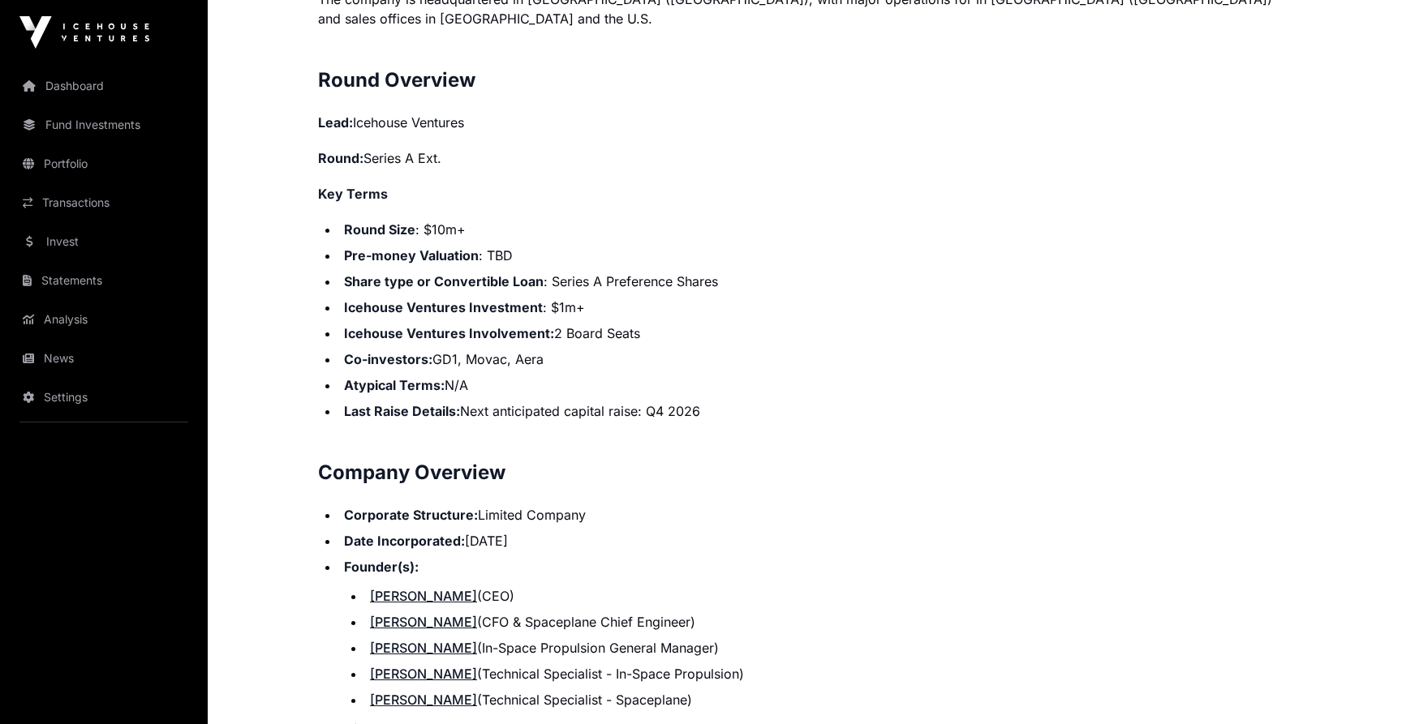
scroll to position [1529, 0]
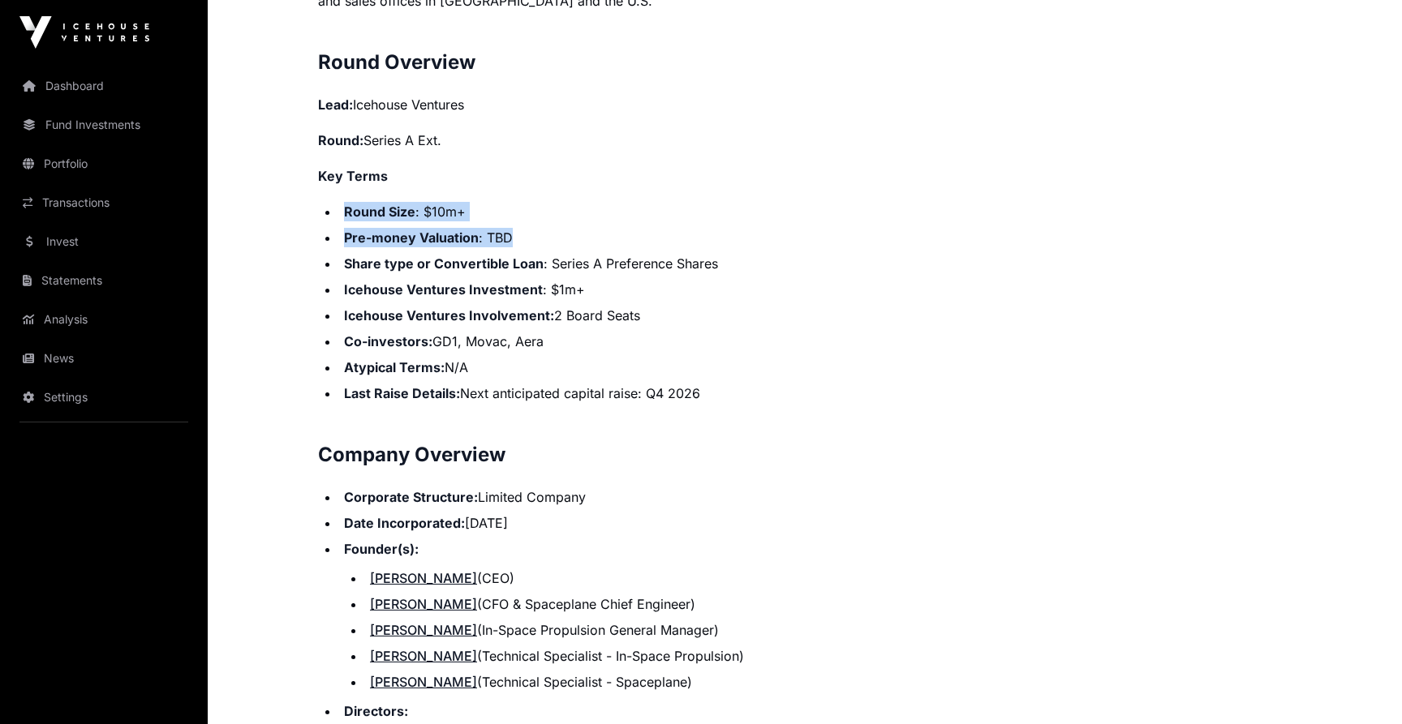
drag, startPoint x: 733, startPoint y: 170, endPoint x: 747, endPoint y: 223, distance: 55.3
click at [747, 228] on li "Pre-money Valuation : TBD" at bounding box center [815, 237] width 952 height 19
drag, startPoint x: 747, startPoint y: 223, endPoint x: 747, endPoint y: 178, distance: 45.4
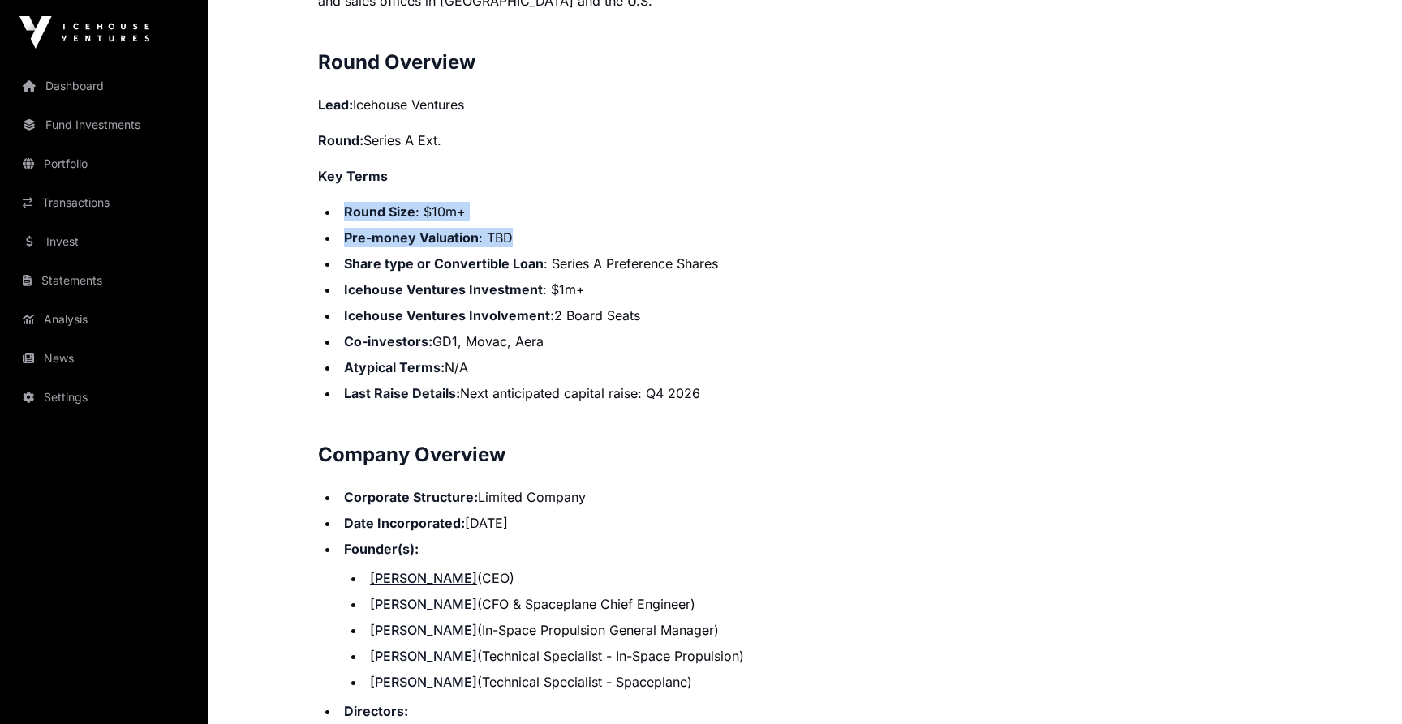
drag, startPoint x: 747, startPoint y: 178, endPoint x: 750, endPoint y: 209, distance: 31.8
click at [750, 228] on li "Pre-money Valuation : TBD" at bounding box center [815, 237] width 952 height 19
drag, startPoint x: 687, startPoint y: 273, endPoint x: 687, endPoint y: 291, distance: 17.8
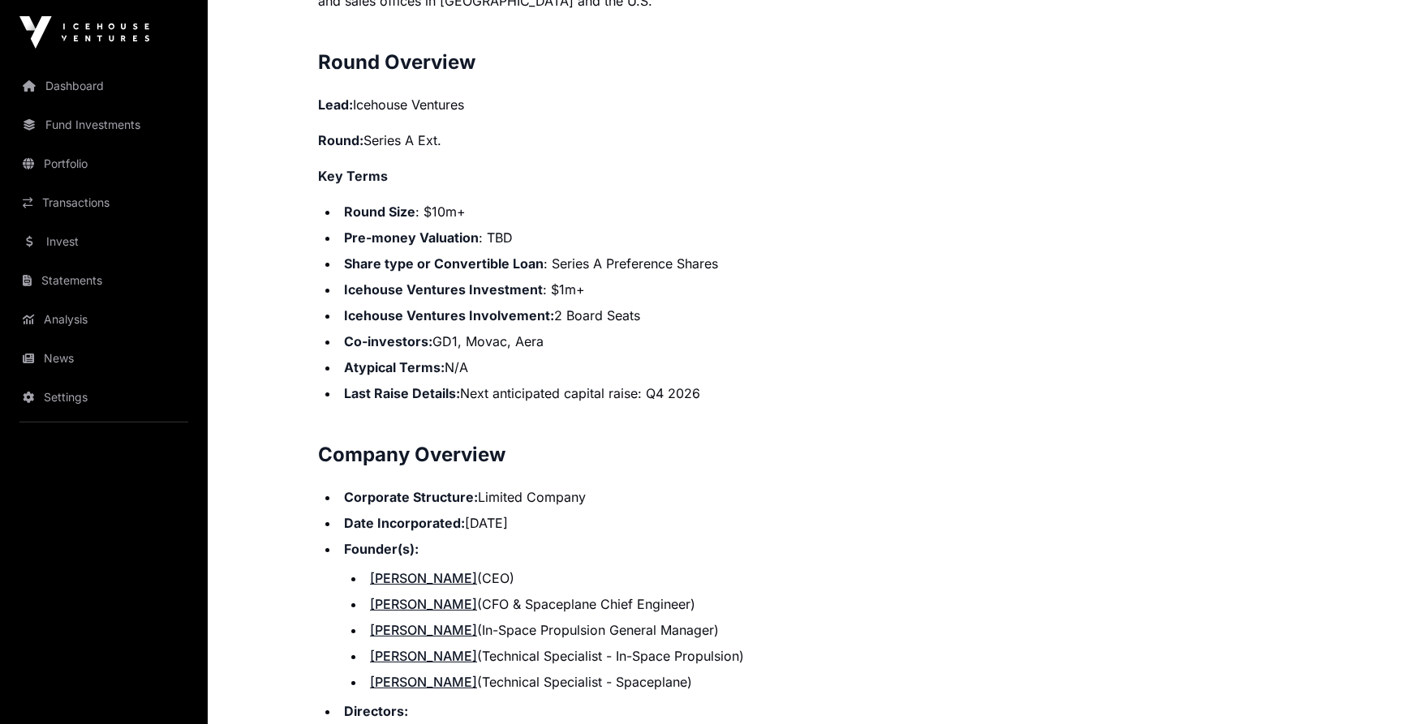
click at [687, 291] on ul "Round Size : $10m+ Pre-money Valuation : TBD Share type or Convertible Loan : S…" at bounding box center [804, 302] width 973 height 201
click at [687, 306] on li "Icehouse Ventures Involvement: 2 Board Seats" at bounding box center [815, 315] width 952 height 19
drag, startPoint x: 687, startPoint y: 291, endPoint x: 687, endPoint y: 281, distance: 9.7
click at [687, 281] on ul "Round Size : $10m+ Pre-money Valuation : TBD Share type or Convertible Loan : S…" at bounding box center [804, 302] width 973 height 201
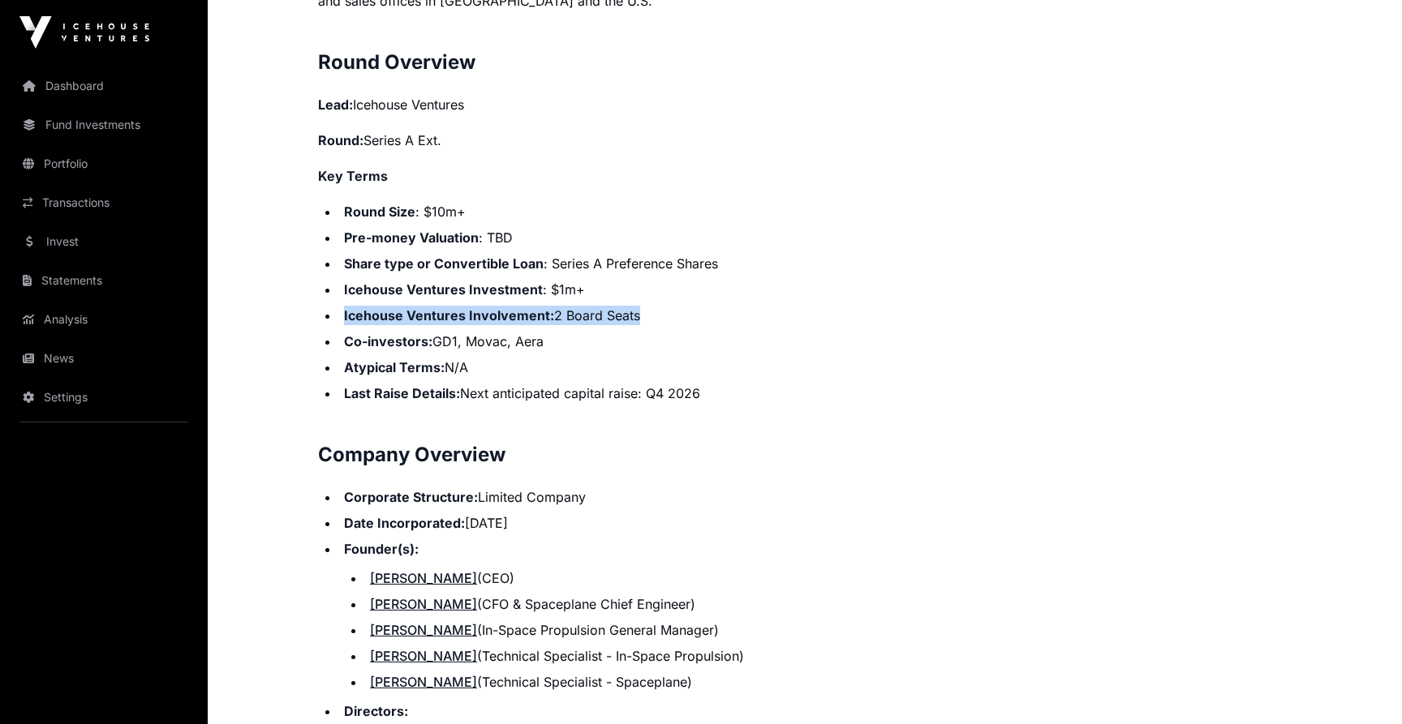
drag, startPoint x: 687, startPoint y: 281, endPoint x: 687, endPoint y: 290, distance: 8.9
click at [687, 290] on ul "Round Size : $10m+ Pre-money Valuation : TBD Share type or Convertible Loan : S…" at bounding box center [804, 302] width 973 height 201
click at [687, 306] on li "Icehouse Ventures Involvement: 2 Board Seats" at bounding box center [815, 315] width 952 height 19
drag, startPoint x: 687, startPoint y: 290, endPoint x: 687, endPoint y: 281, distance: 9.7
click at [687, 281] on ul "Round Size : $10m+ Pre-money Valuation : TBD Share type or Convertible Loan : S…" at bounding box center [804, 302] width 973 height 201
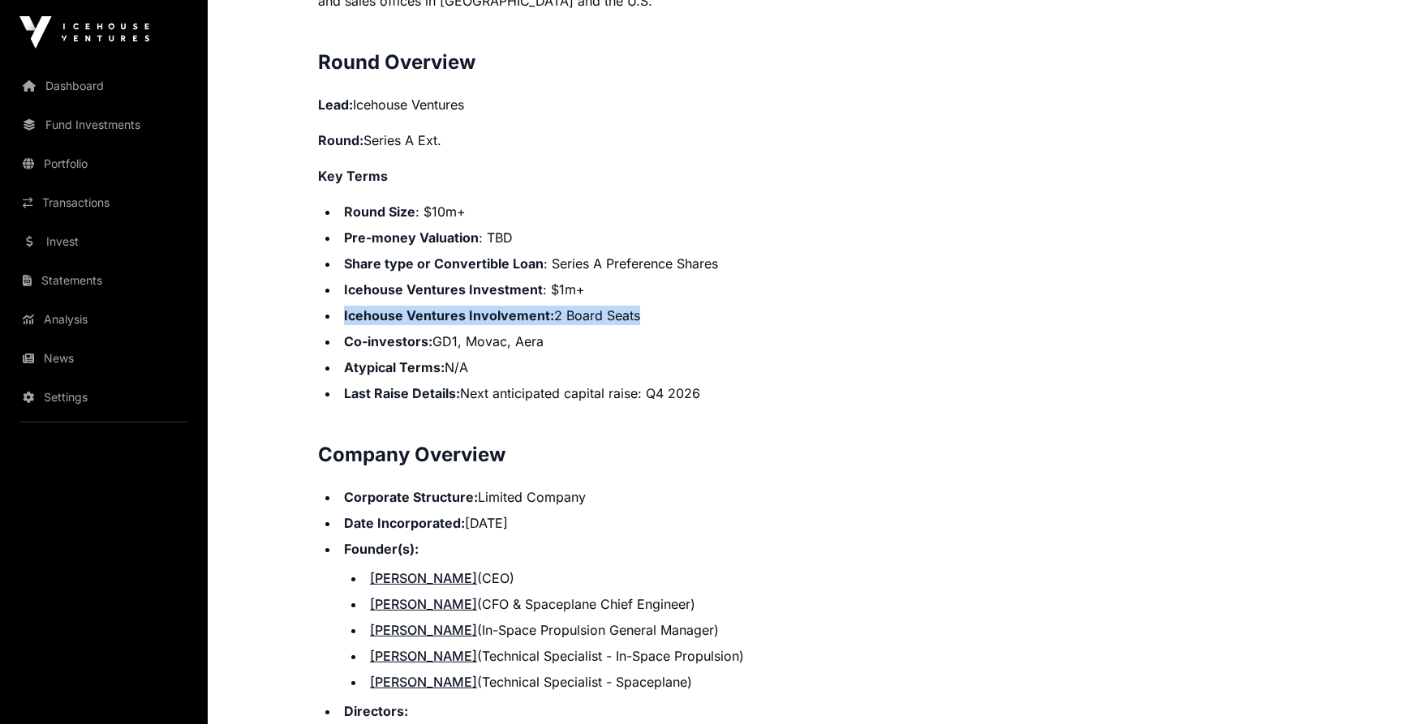
click at [687, 281] on ul "Round Size : $10m+ Pre-money Valuation : TBD Share type or Convertible Loan : S…" at bounding box center [804, 302] width 973 height 201
drag, startPoint x: 779, startPoint y: 386, endPoint x: 779, endPoint y: 324, distance: 61.6
click at [779, 332] on li "Co-investors: GD1, Movac, Aera" at bounding box center [815, 341] width 952 height 19
drag, startPoint x: 779, startPoint y: 324, endPoint x: 777, endPoint y: 386, distance: 61.7
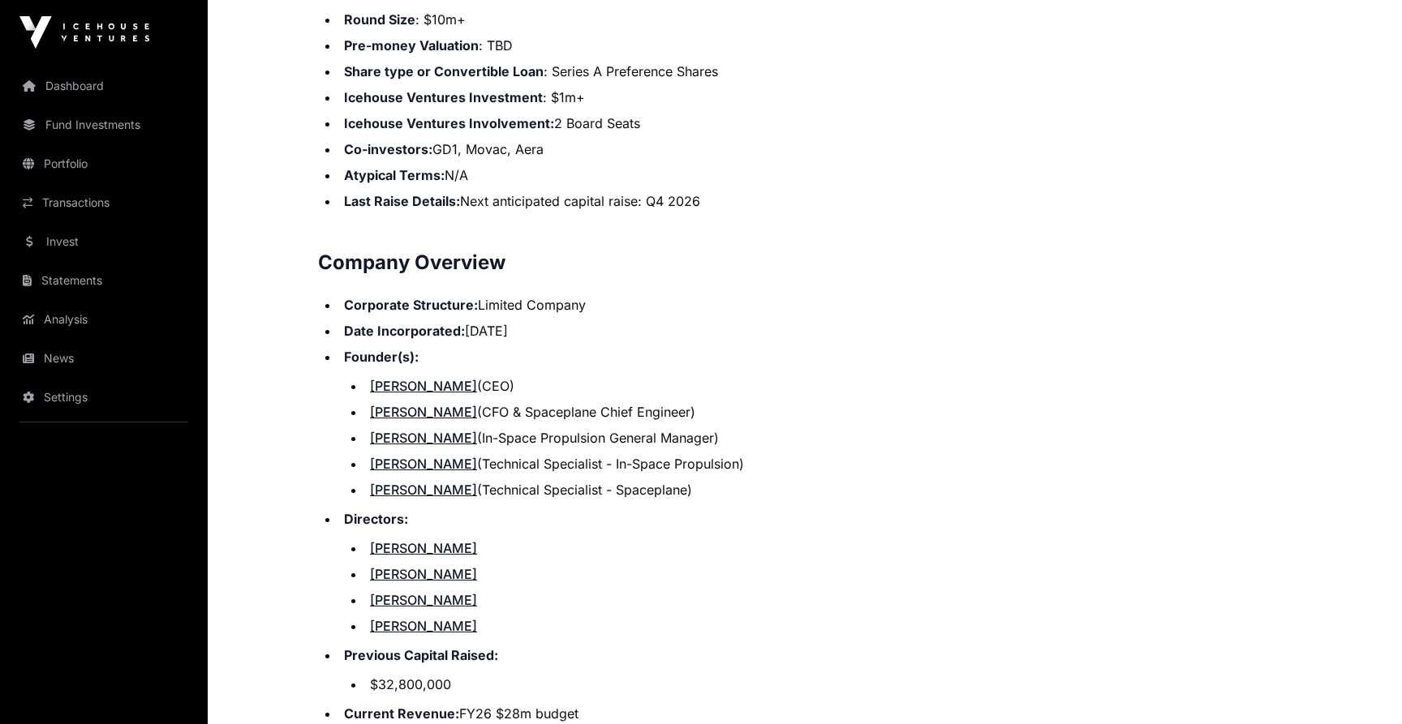
scroll to position [1748, 0]
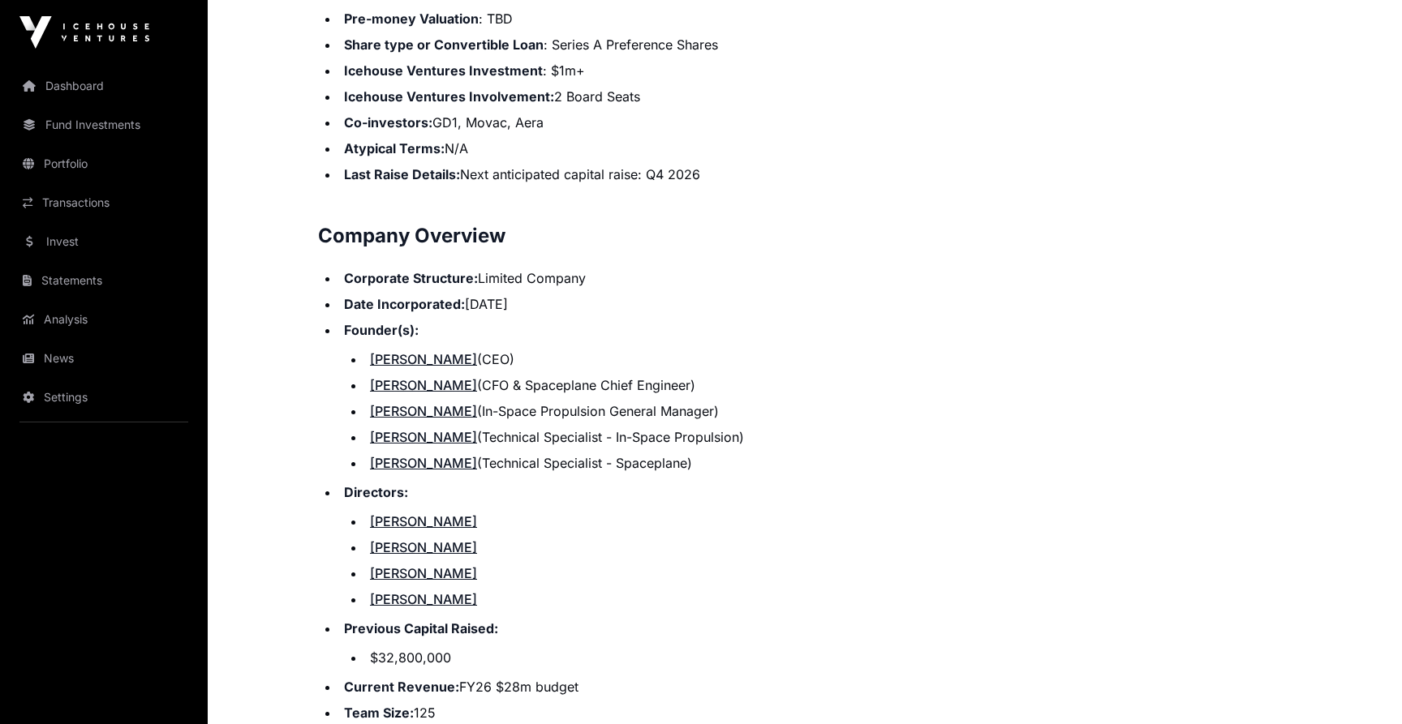
drag, startPoint x: 781, startPoint y: 229, endPoint x: 798, endPoint y: 445, distance: 217.2
click at [798, 453] on li "Robert Werner (Technical Specialist - Spaceplane)" at bounding box center [828, 462] width 926 height 19
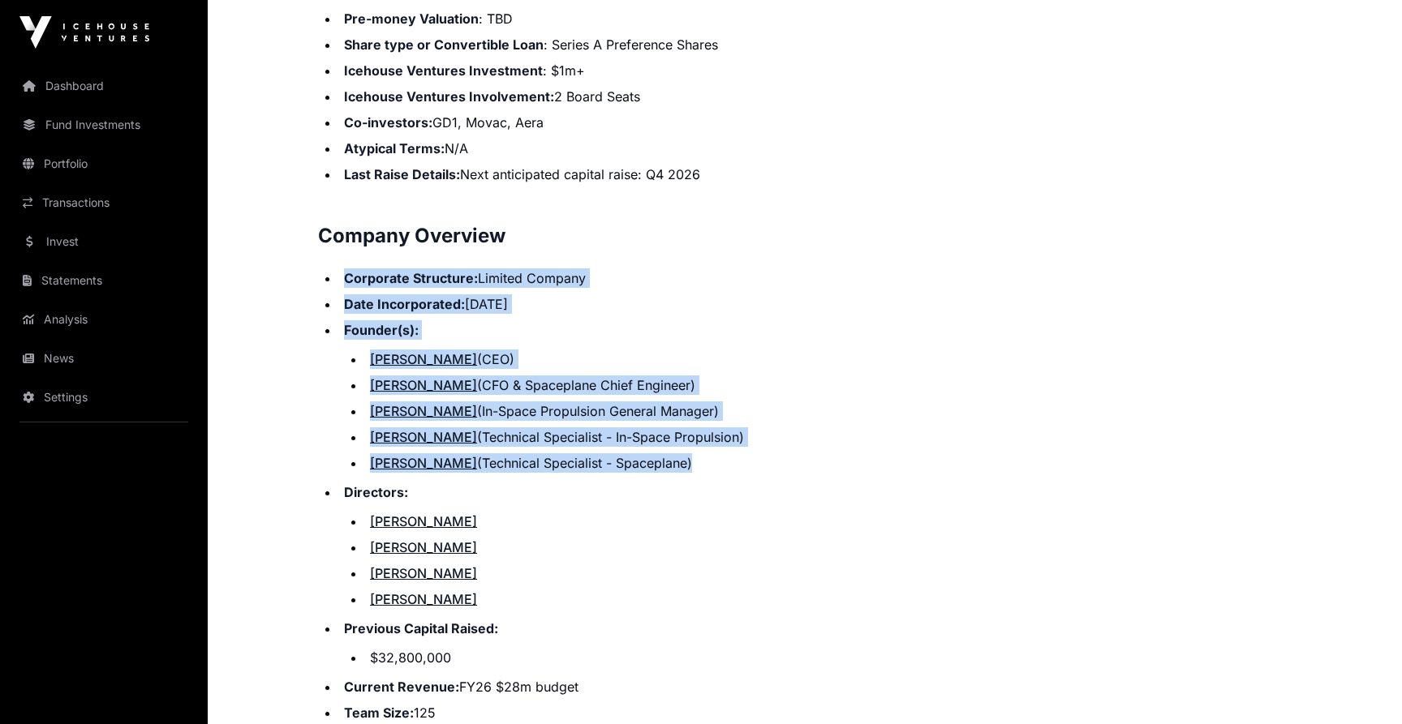
drag, startPoint x: 798, startPoint y: 445, endPoint x: 800, endPoint y: 226, distance: 219.0
click at [800, 226] on h2 "Company Overview" at bounding box center [804, 236] width 973 height 26
drag, startPoint x: 800, startPoint y: 226, endPoint x: 812, endPoint y: 452, distance: 225.8
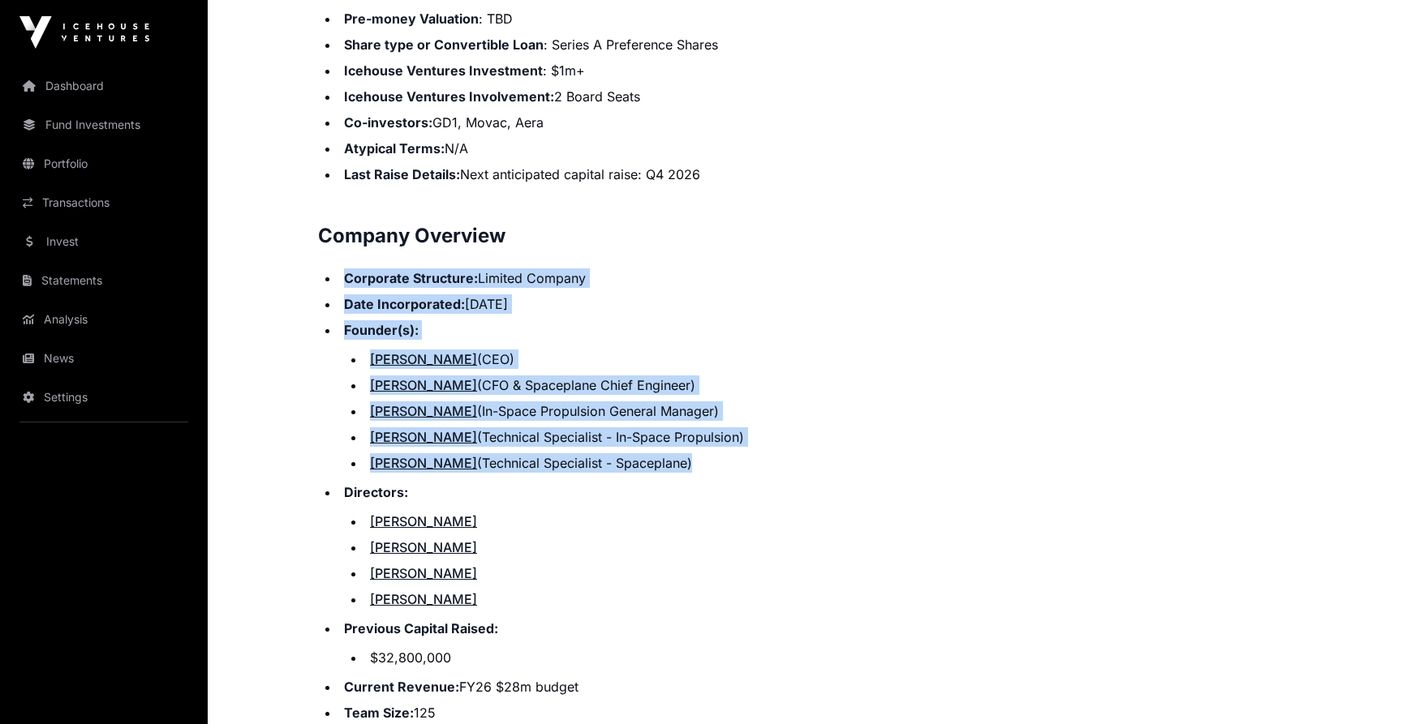
click at [812, 453] on li "Robert Werner (Technical Specialist - Spaceplane)" at bounding box center [828, 462] width 926 height 19
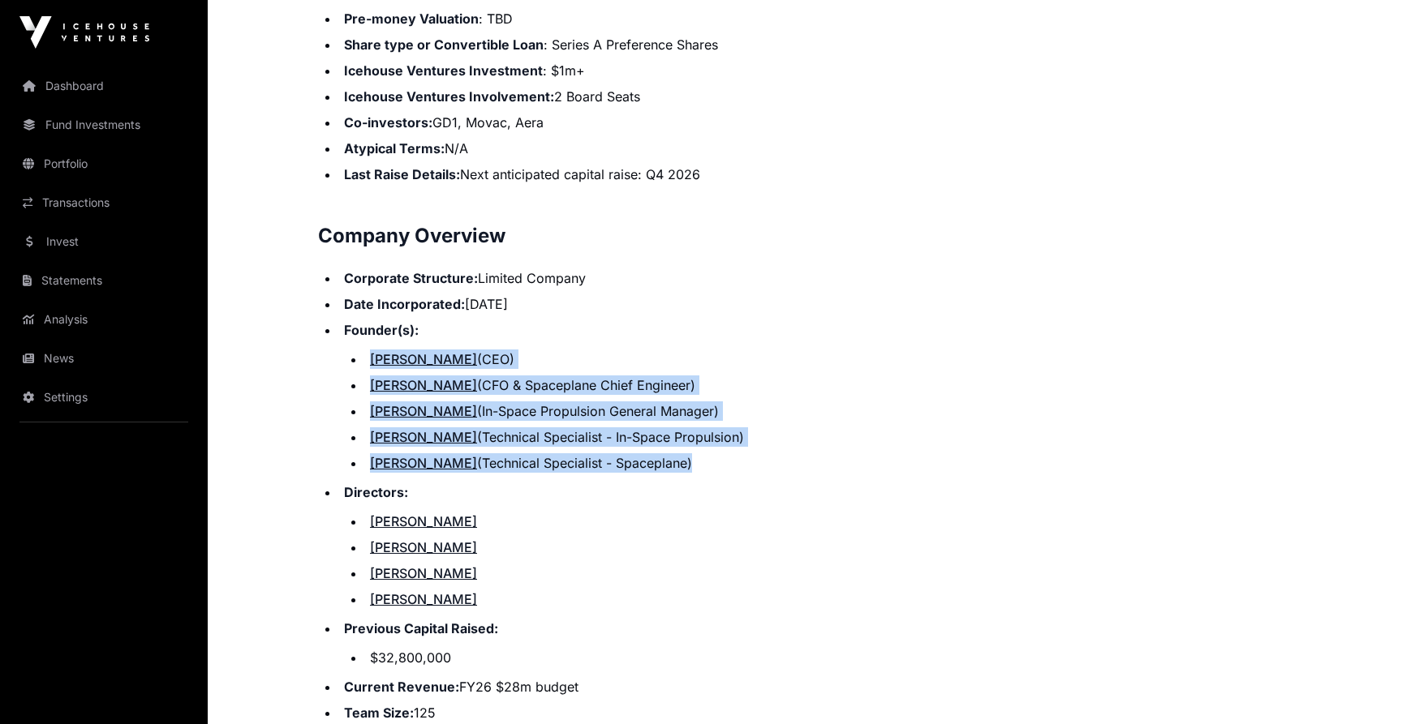
drag, startPoint x: 812, startPoint y: 452, endPoint x: 816, endPoint y: 324, distance: 128.2
click at [816, 324] on li "Founder(s): Stefan Powell (CEO) James Powell (CFO & Spaceplane Chief Engineer) …" at bounding box center [815, 396] width 952 height 152
drag, startPoint x: 816, startPoint y: 324, endPoint x: 816, endPoint y: 441, distance: 117.6
click at [816, 441] on li "Founder(s): Stefan Powell (CEO) James Powell (CFO & Spaceplane Chief Engineer) …" at bounding box center [815, 396] width 952 height 152
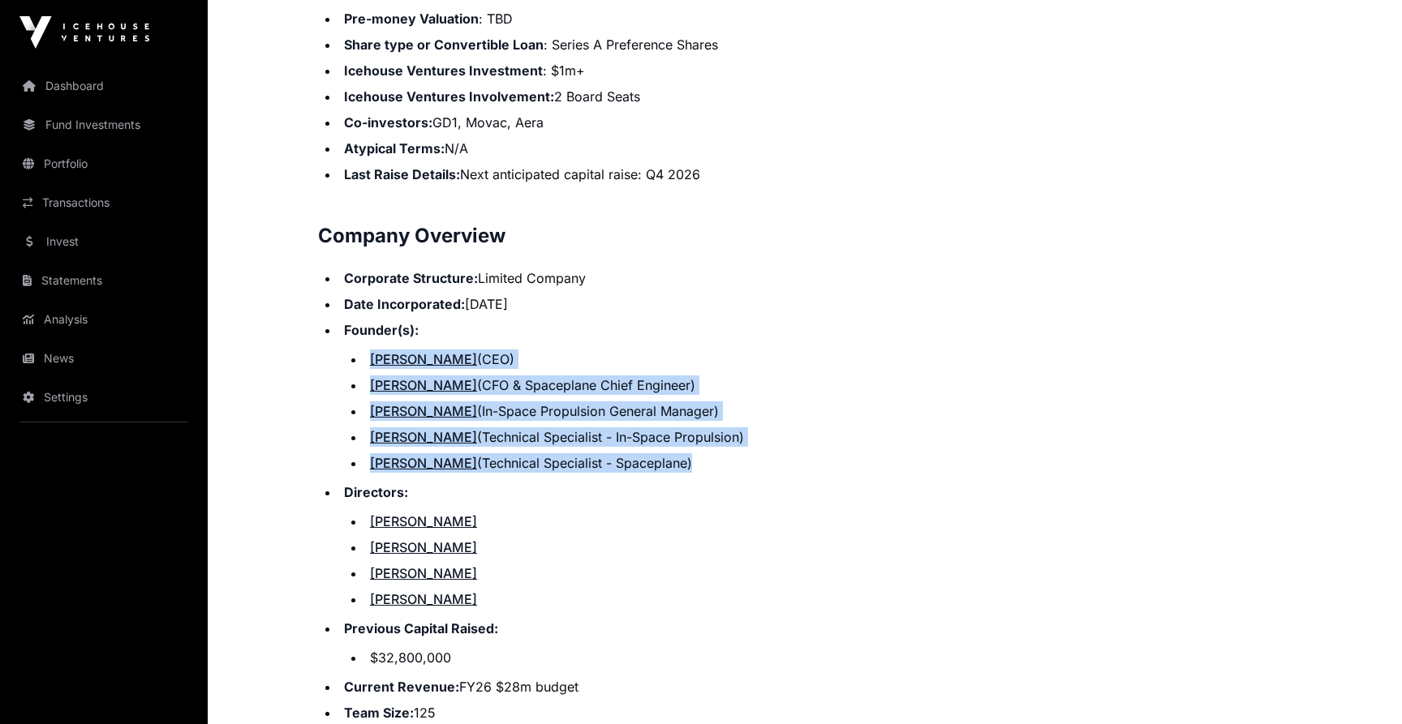
click at [816, 453] on li "Robert Werner (Technical Specialist - Spaceplane)" at bounding box center [828, 462] width 926 height 19
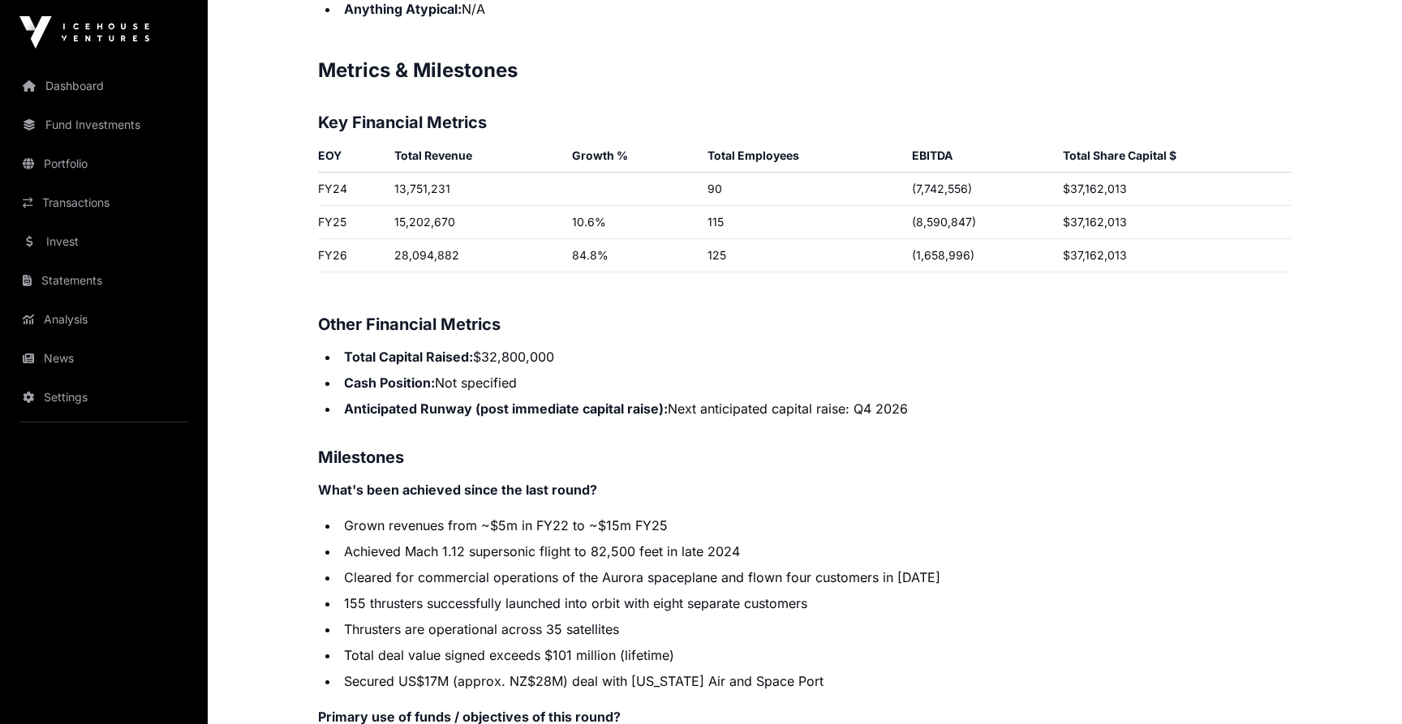
scroll to position [2603, 0]
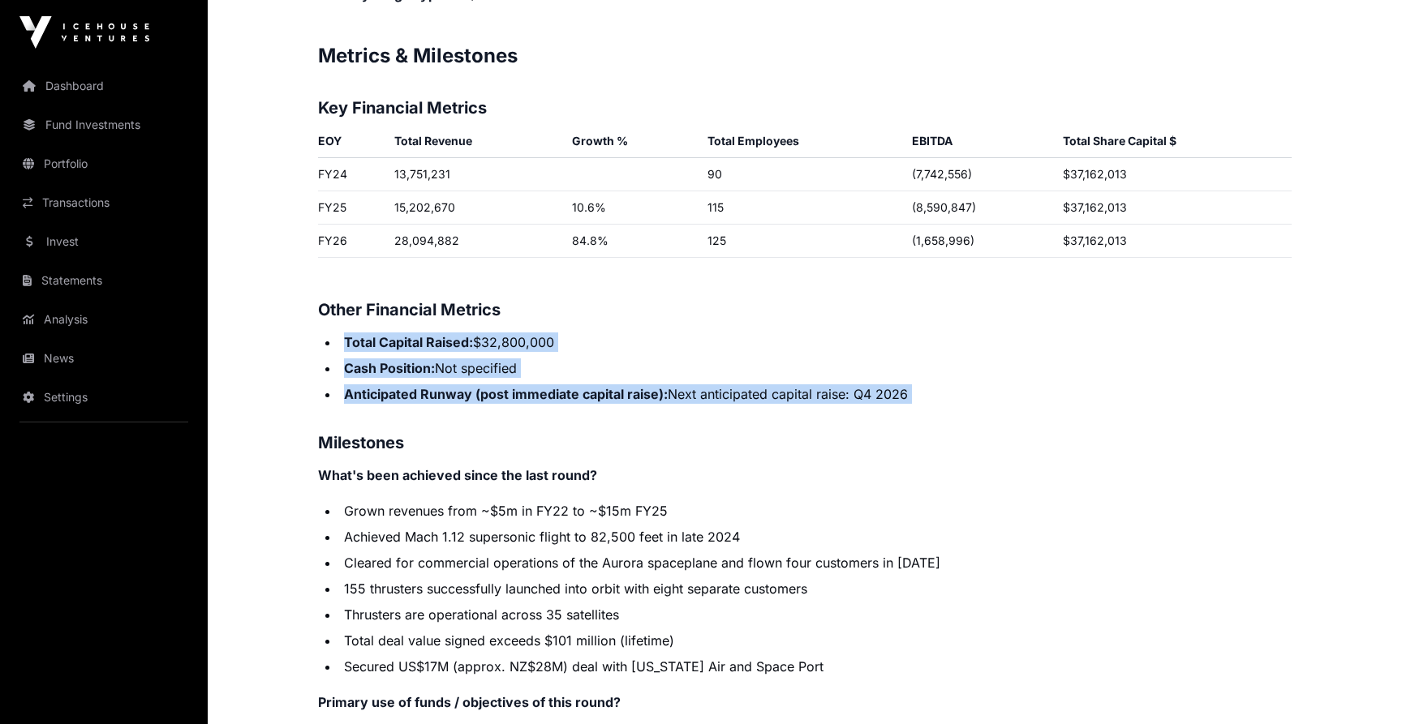
drag, startPoint x: 831, startPoint y: 300, endPoint x: 872, endPoint y: 389, distance: 97.6
drag, startPoint x: 929, startPoint y: 390, endPoint x: 938, endPoint y: 302, distance: 88.9
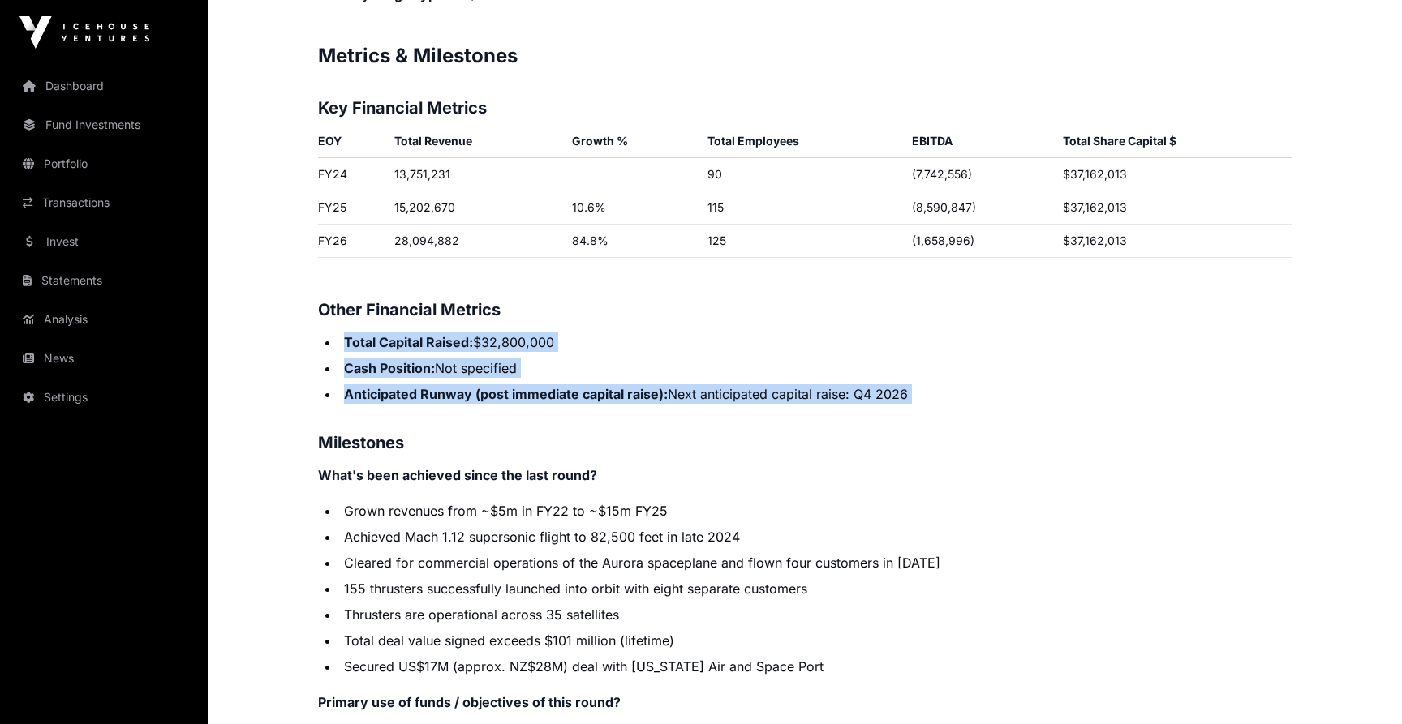
click at [938, 302] on h3 "Other Financial Metrics" at bounding box center [804, 310] width 973 height 26
drag, startPoint x: 938, startPoint y: 302, endPoint x: 956, endPoint y: 382, distance: 82.3
click at [955, 384] on li "Anticipated Runway (post immediate capital raise): Next anticipated capital rai…" at bounding box center [815, 393] width 952 height 19
drag, startPoint x: 955, startPoint y: 382, endPoint x: 960, endPoint y: 281, distance: 101.5
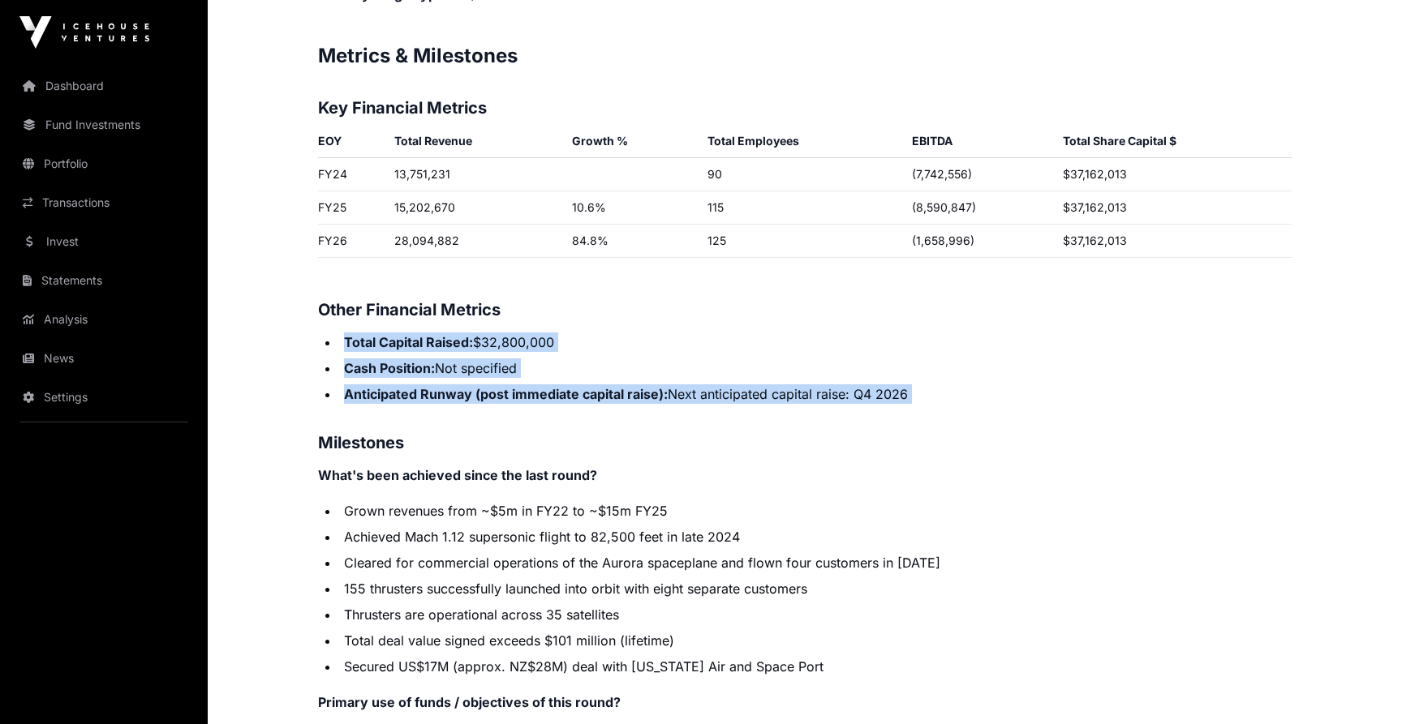
click at [960, 297] on h3 "Other Financial Metrics" at bounding box center [804, 310] width 973 height 26
drag, startPoint x: 960, startPoint y: 281, endPoint x: 982, endPoint y: 376, distance: 98.4
click at [982, 384] on li "Anticipated Runway (post immediate capital raise): Next anticipated capital rai…" at bounding box center [815, 393] width 952 height 19
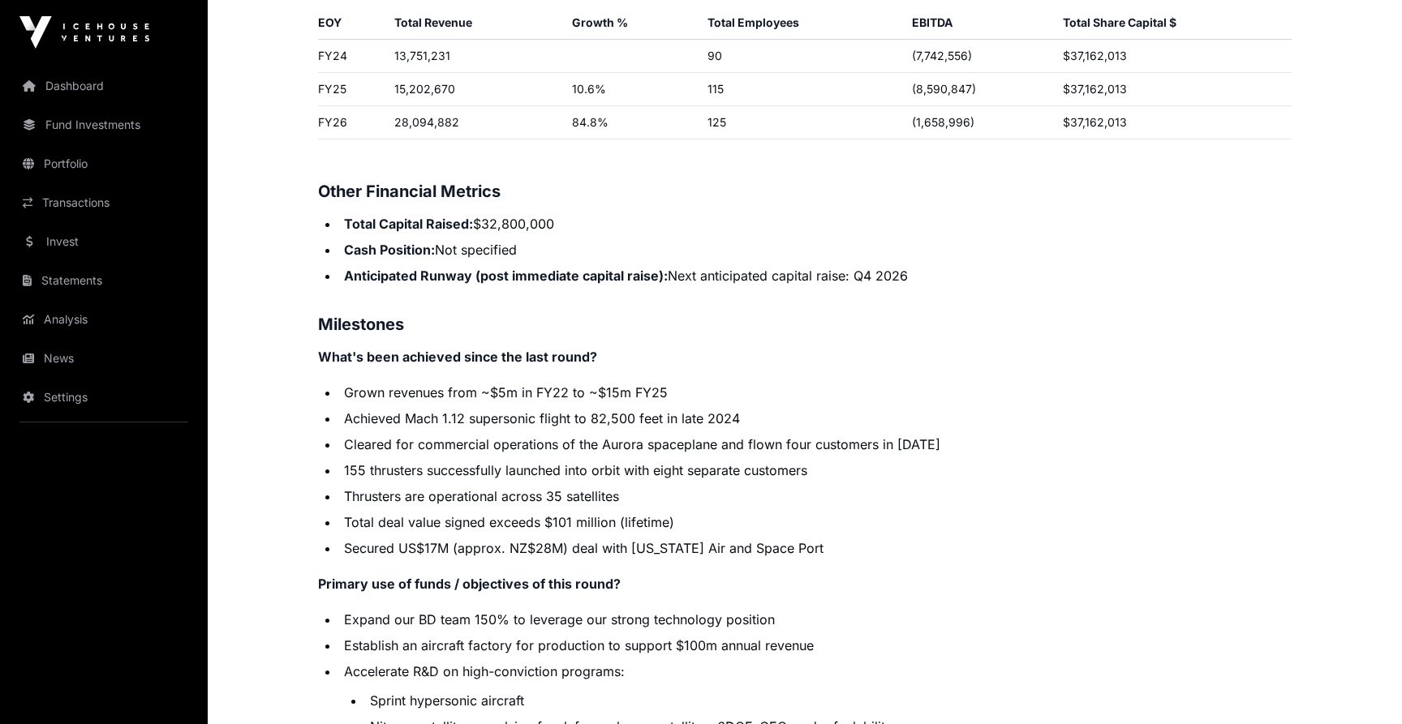
scroll to position [2863, 0]
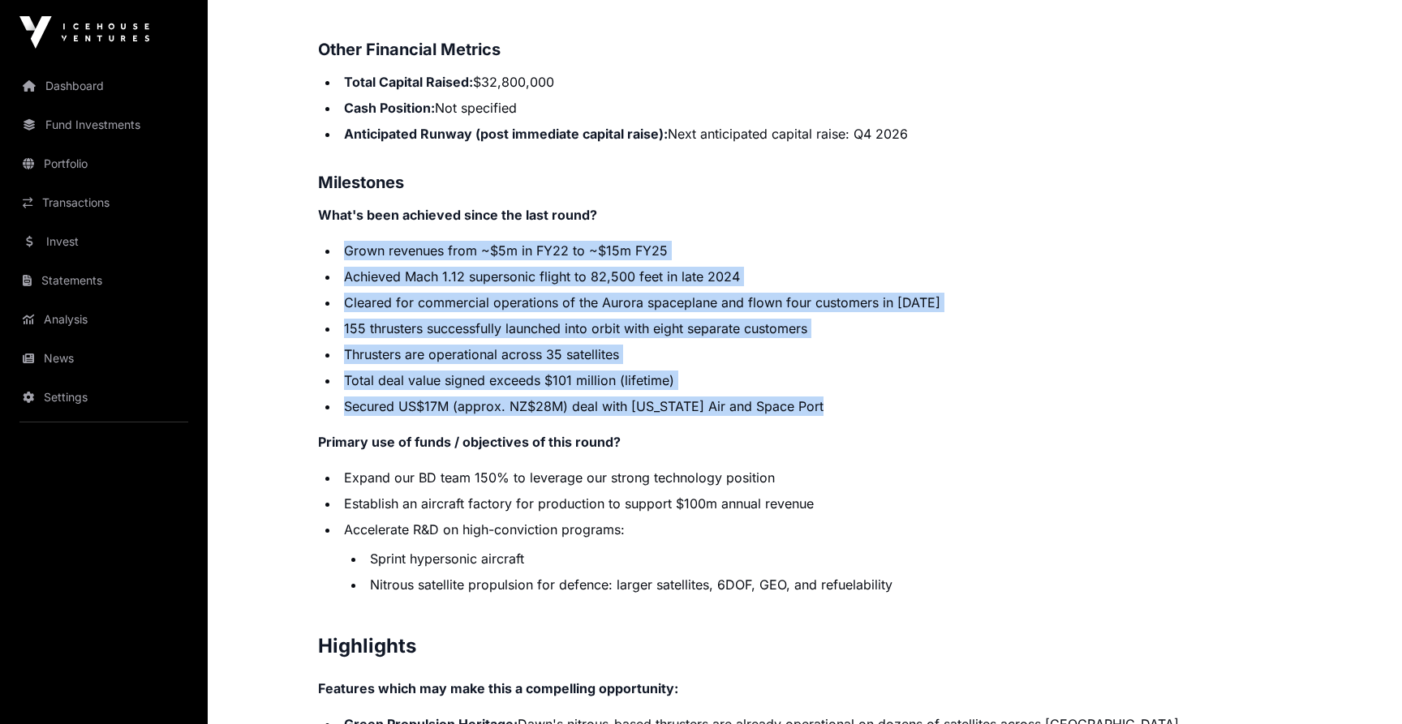
drag, startPoint x: 1006, startPoint y: 186, endPoint x: 1009, endPoint y: 396, distance: 210.1
click at [1009, 397] on li "Secured US$17M (approx. NZ$28M) deal with Oklahoma Air and Space Port" at bounding box center [815, 406] width 952 height 19
drag, startPoint x: 1009, startPoint y: 396, endPoint x: 1015, endPoint y: 209, distance: 186.7
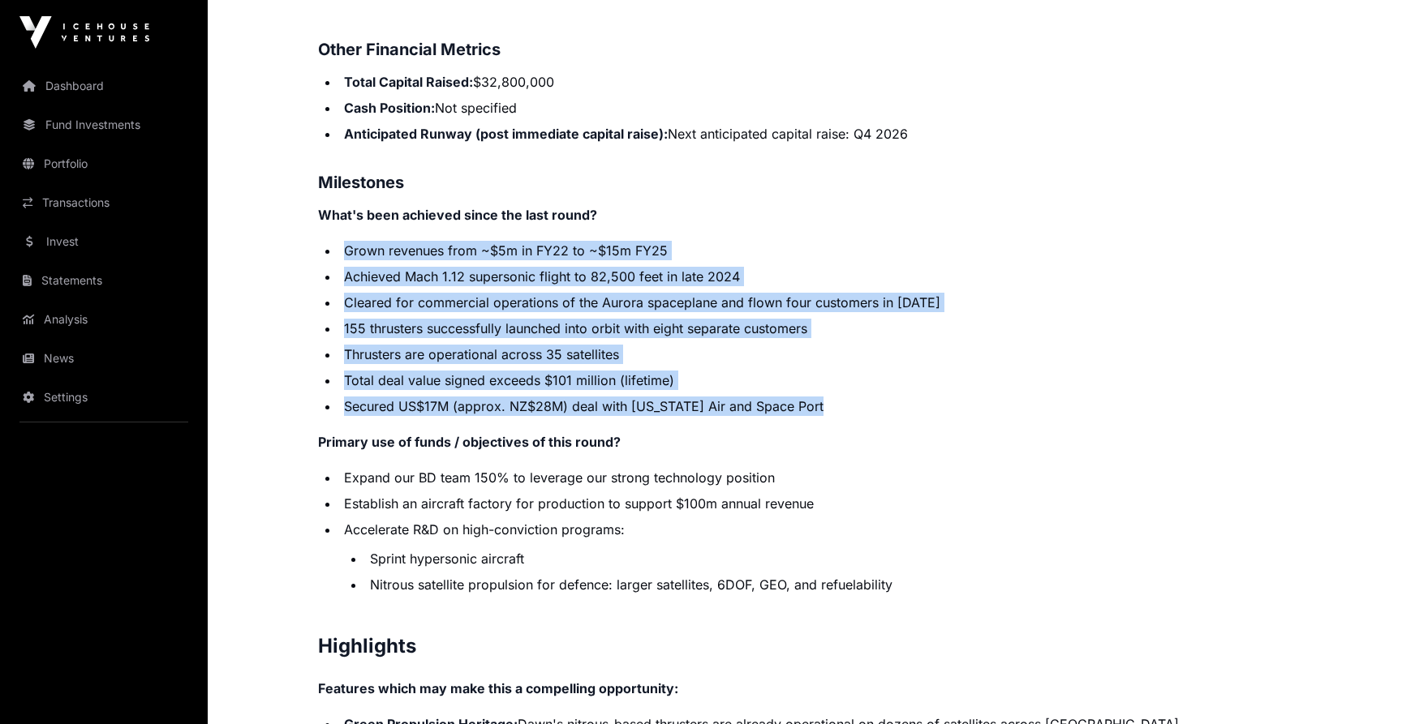
drag, startPoint x: 1015, startPoint y: 209, endPoint x: 1029, endPoint y: 386, distance: 177.4
click at [1029, 397] on li "Secured US$17M (approx. NZ$28M) deal with Oklahoma Air and Space Port" at bounding box center [815, 406] width 952 height 19
drag, startPoint x: 1029, startPoint y: 386, endPoint x: 1033, endPoint y: 211, distance: 175.2
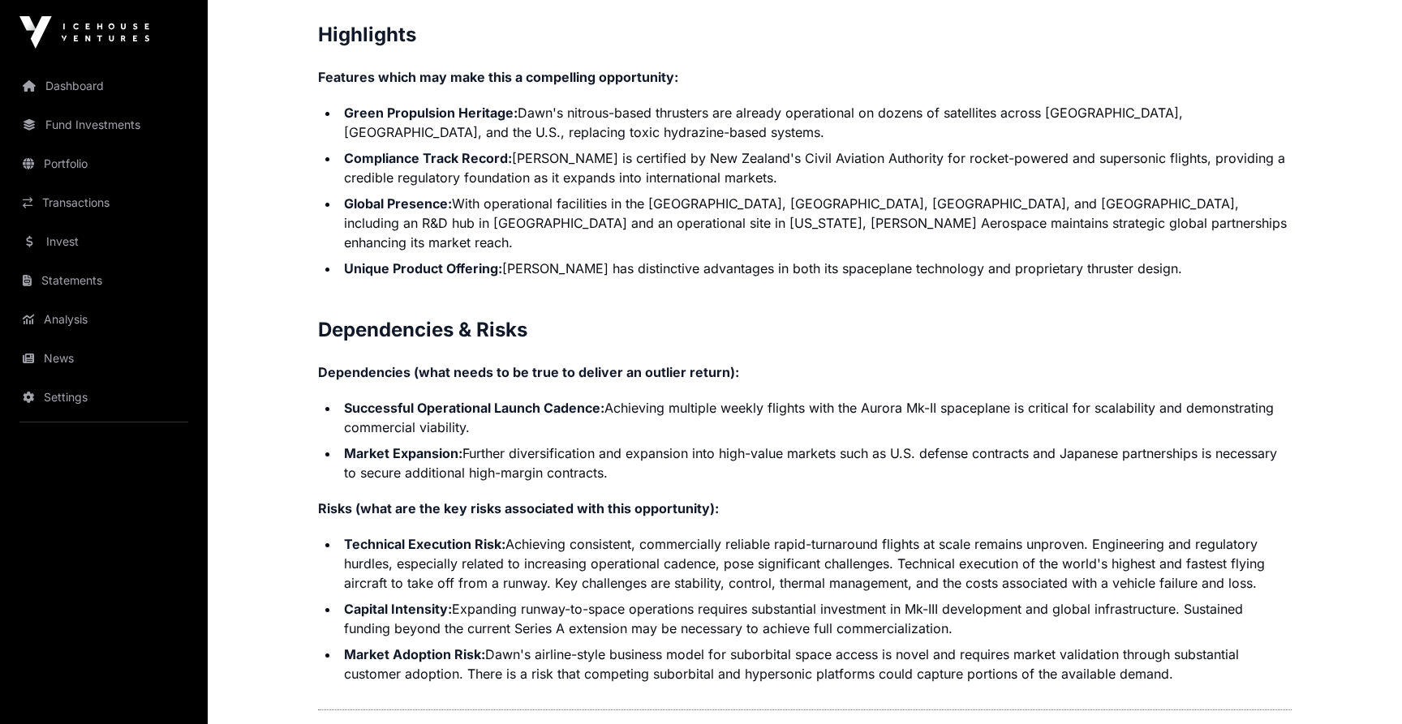
scroll to position [3452, 0]
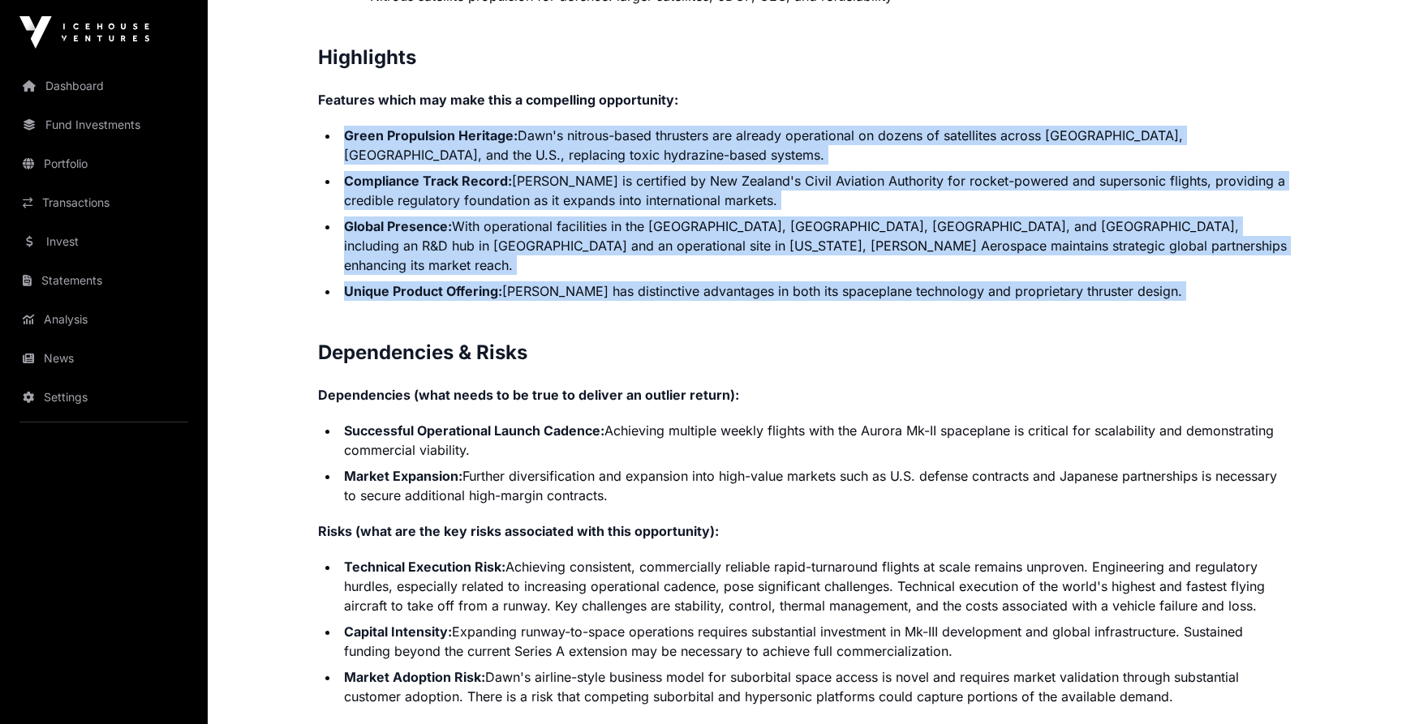
drag, startPoint x: 566, startPoint y: 90, endPoint x: 629, endPoint y: 283, distance: 203.1
drag, startPoint x: 629, startPoint y: 283, endPoint x: 680, endPoint y: 71, distance: 218.4
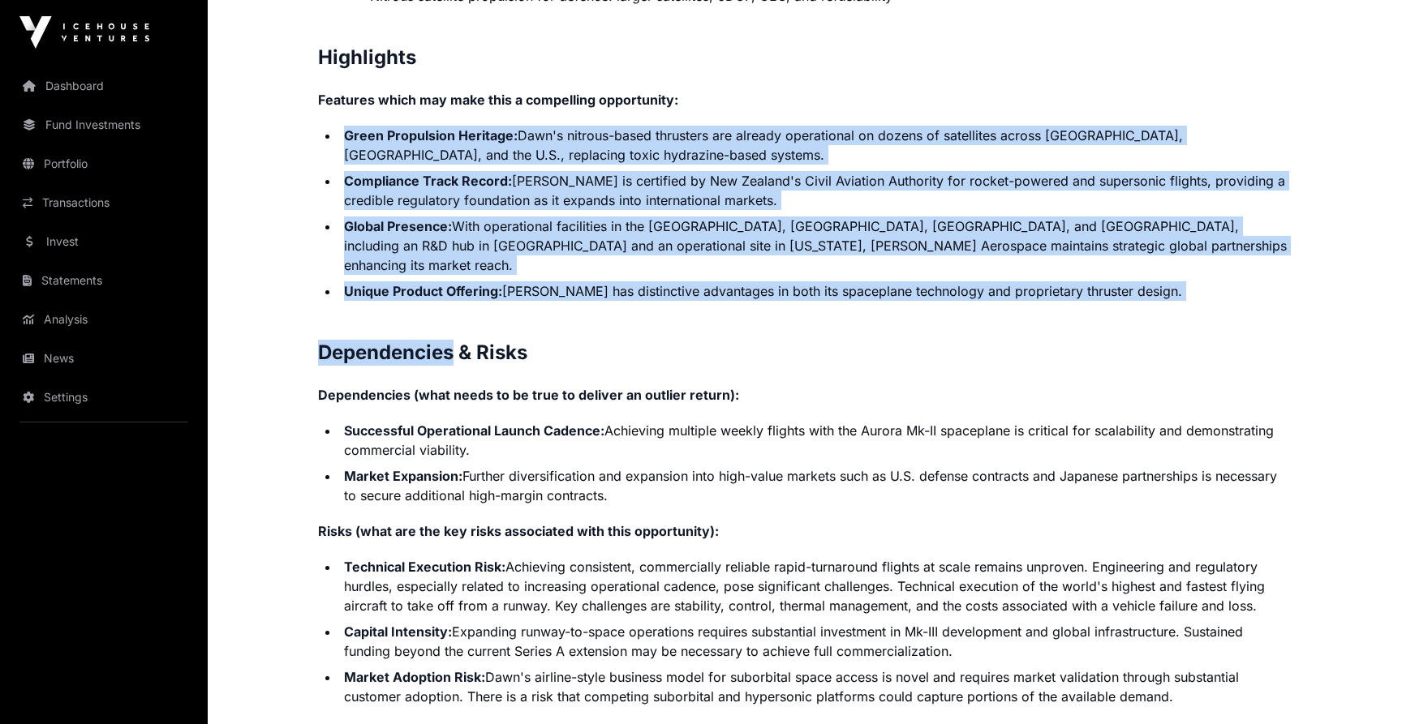
click at [680, 90] on p "Features which may make this a compelling opportunity:" at bounding box center [804, 99] width 973 height 19
drag, startPoint x: 625, startPoint y: 103, endPoint x: 663, endPoint y: 273, distance: 173.6
drag, startPoint x: 663, startPoint y: 273, endPoint x: 699, endPoint y: 92, distance: 184.5
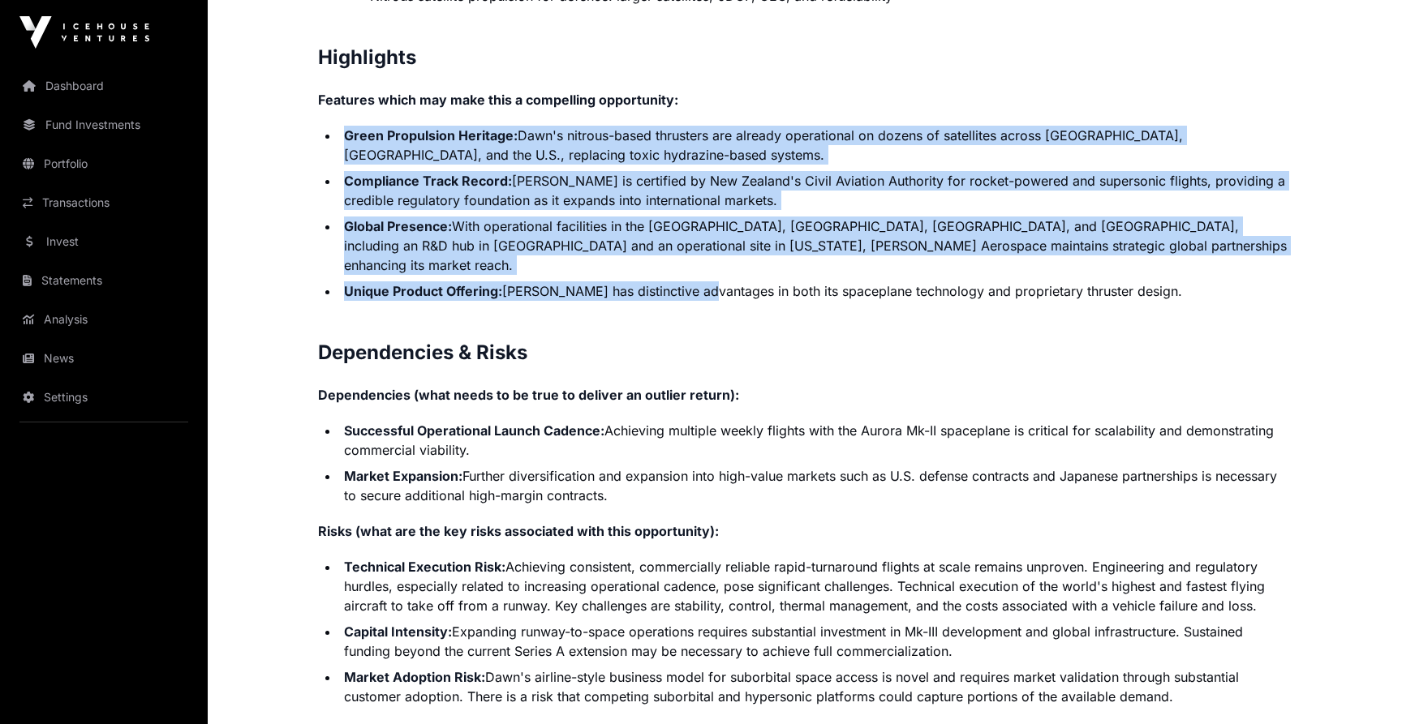
drag, startPoint x: 699, startPoint y: 92, endPoint x: 695, endPoint y: 246, distance: 154.2
click at [695, 281] on li "Unique Product Offering: Dawn has distinctive advantages in both its spaceplane…" at bounding box center [815, 290] width 952 height 19
drag, startPoint x: 695, startPoint y: 258, endPoint x: 729, endPoint y: 81, distance: 180.1
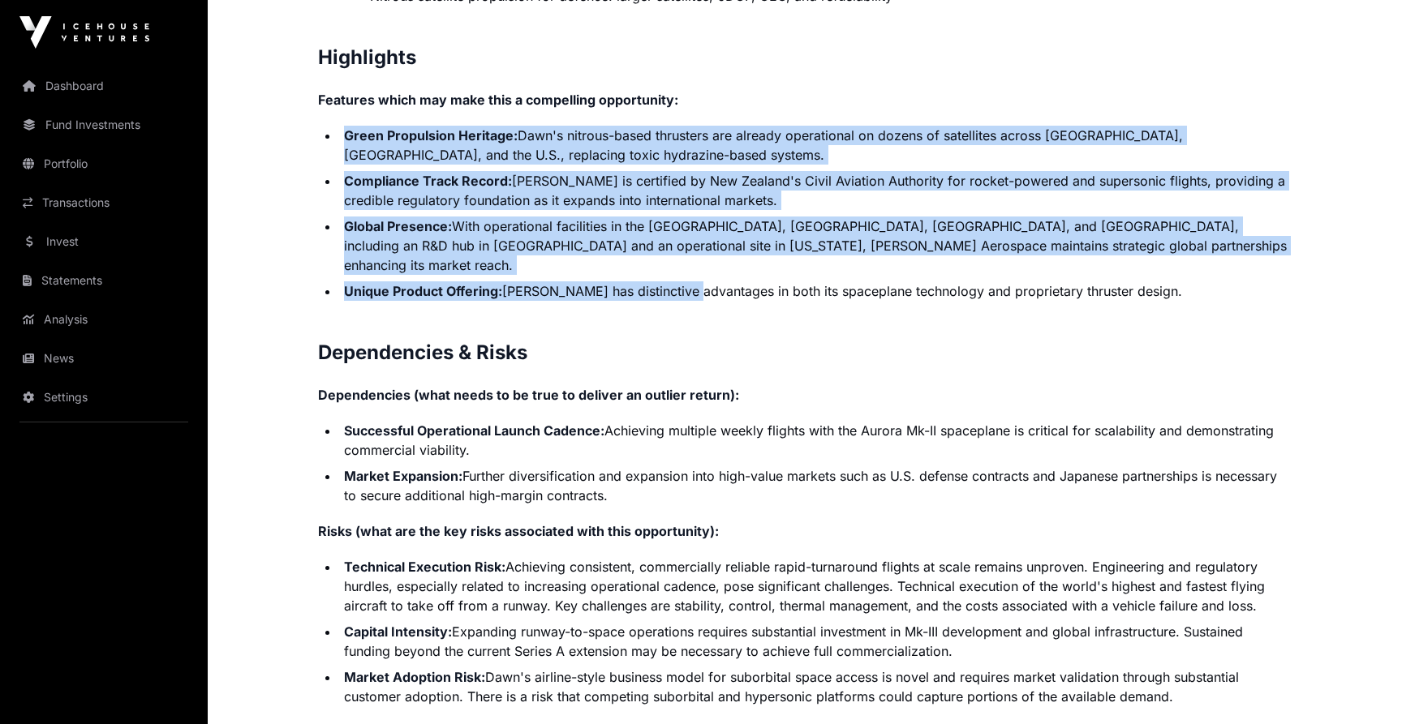
click at [729, 90] on p "Features which may make this a compelling opportunity:" at bounding box center [804, 99] width 973 height 19
drag, startPoint x: 729, startPoint y: 81, endPoint x: 761, endPoint y: 256, distance: 178.0
click at [761, 281] on li "Unique Product Offering: Dawn has distinctive advantages in both its spaceplane…" at bounding box center [815, 290] width 952 height 19
drag
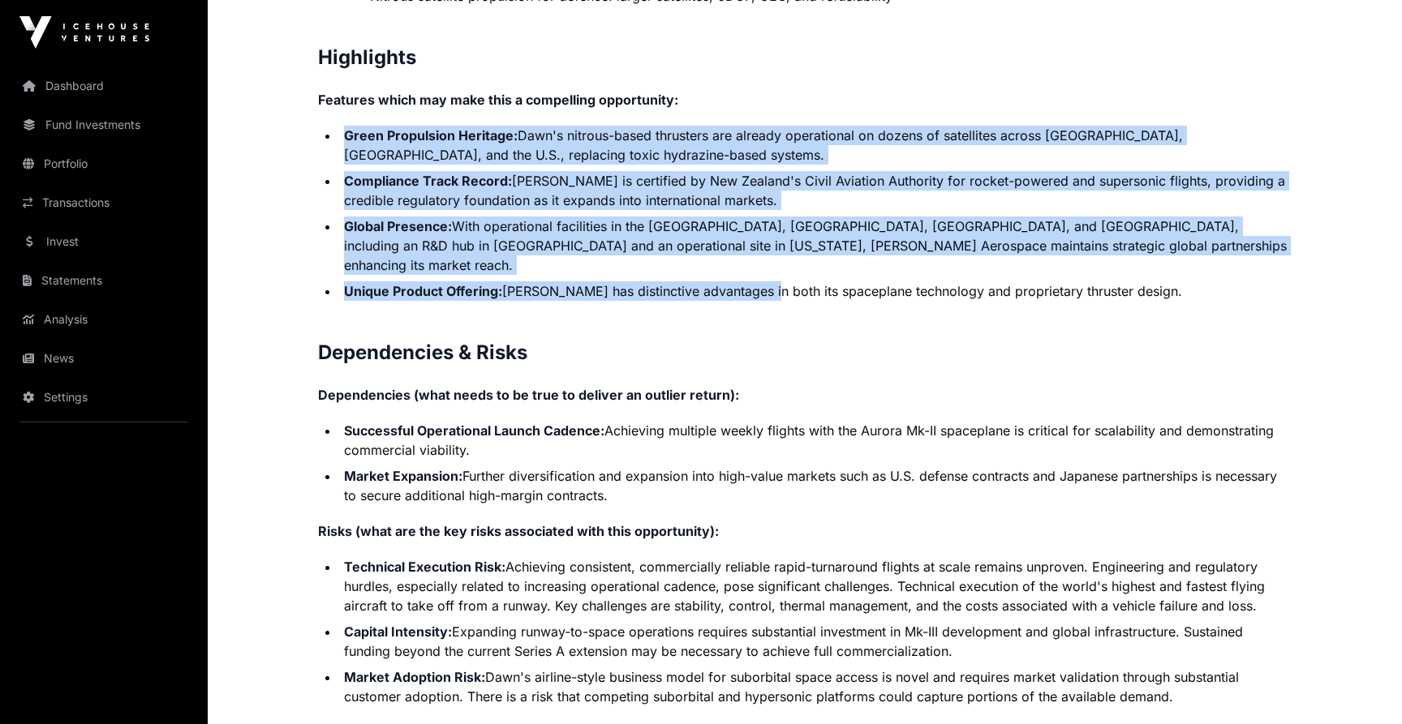
click at [785, 90] on p "Features which may make this a compelling opportunity:" at bounding box center [804, 99] width 973 height 19
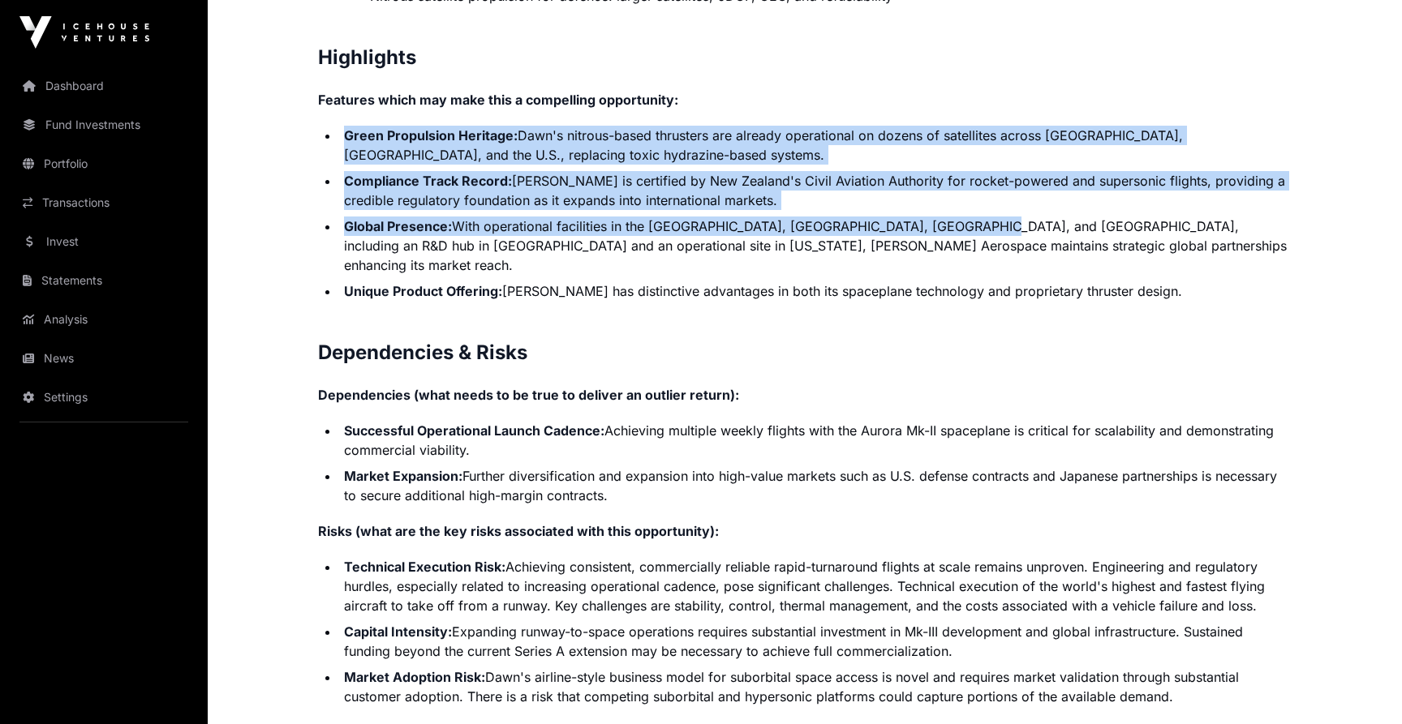
click at [934, 217] on li "Global Presence: With operational facilities in the Netherlands, New Zealand, F…" at bounding box center [815, 246] width 952 height 58
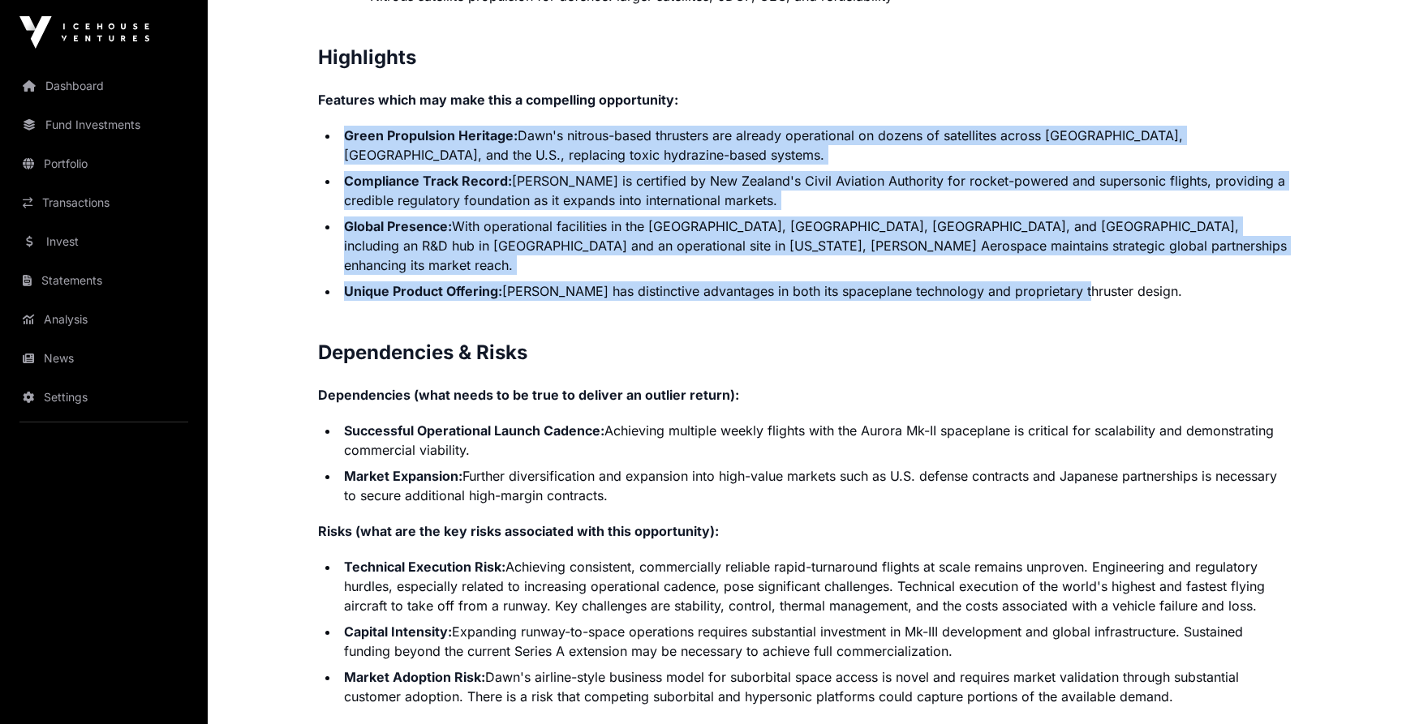
click at [1120, 281] on li "Unique Product Offering: Dawn has distinctive advantages in both its spaceplane…" at bounding box center [815, 290] width 952 height 19
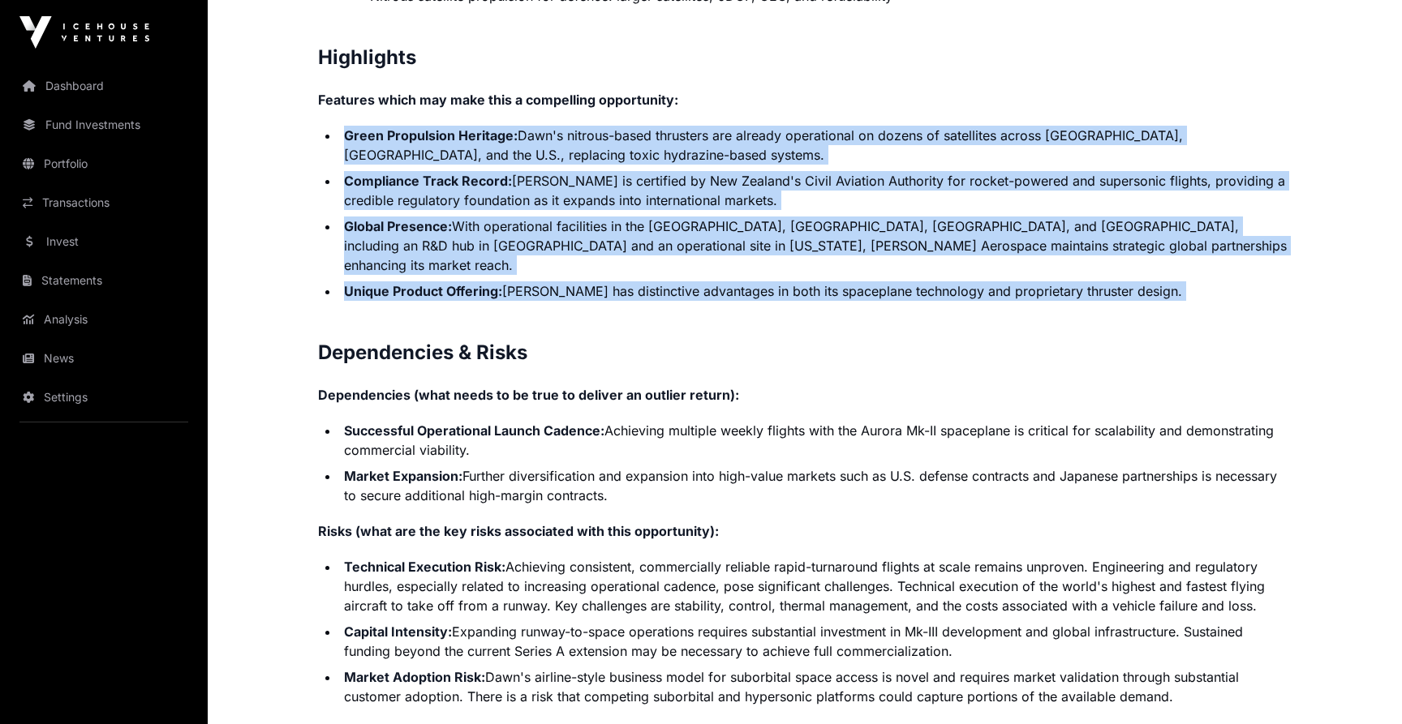
click at [1234, 281] on li "Unique Product Offering: Dawn has distinctive advantages in both its spaceplane…" at bounding box center [815, 290] width 952 height 19
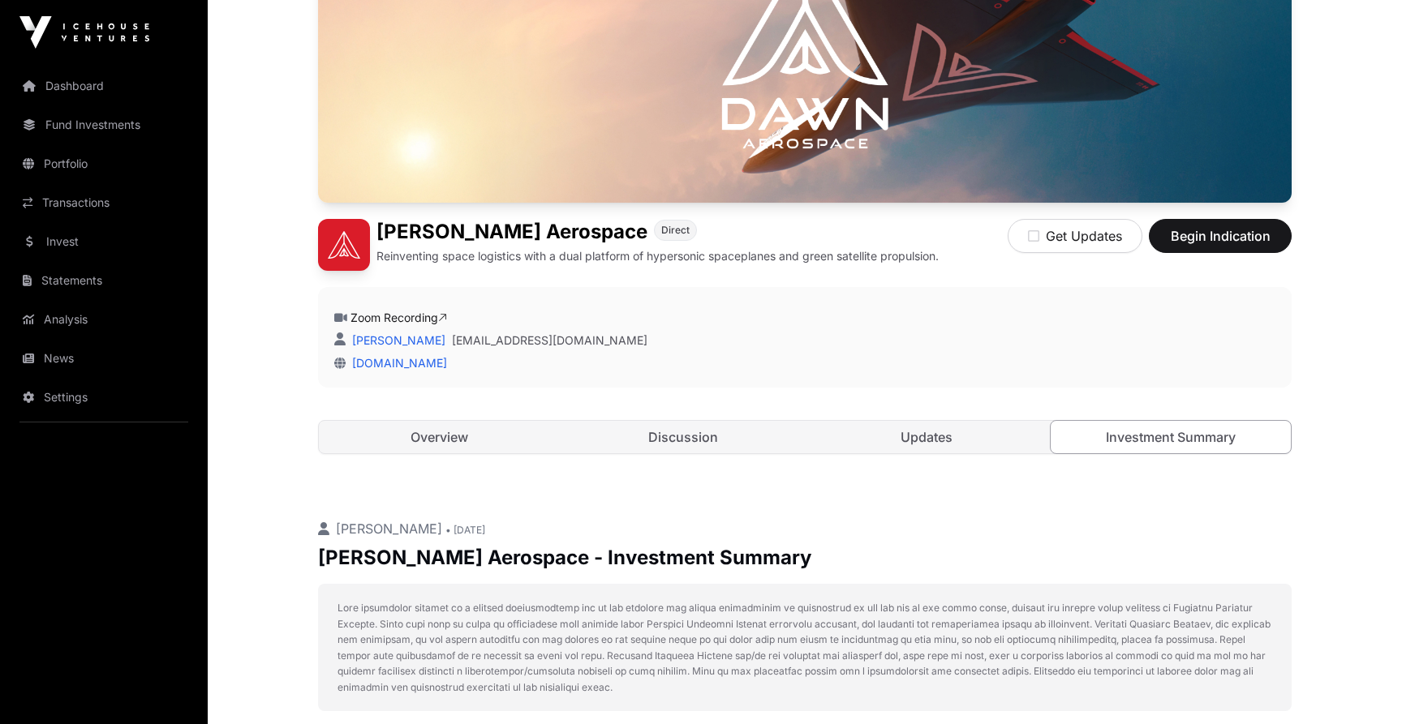
scroll to position [0, 0]
